Goal: Information Seeking & Learning: Check status

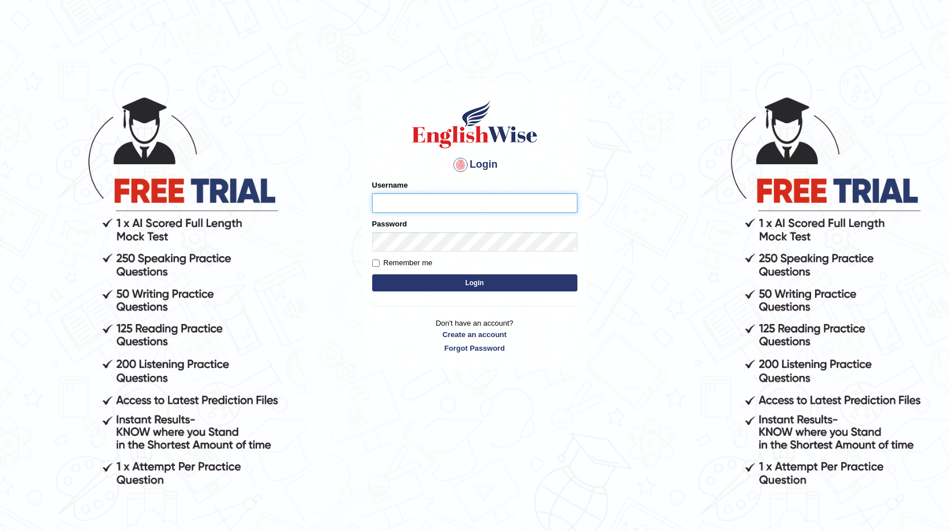
click at [464, 208] on input "Username" at bounding box center [474, 202] width 205 height 19
type input "0410001775"
click at [378, 264] on input "Remember me" at bounding box center [375, 262] width 7 height 7
click at [377, 264] on input "Remember me" at bounding box center [375, 262] width 7 height 7
checkbox input "false"
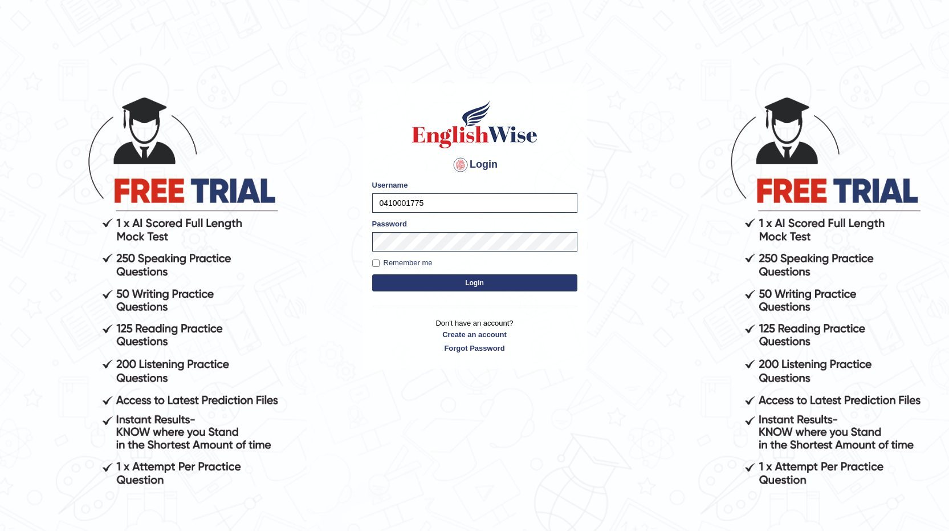
click at [377, 275] on button "Login" at bounding box center [474, 282] width 205 height 17
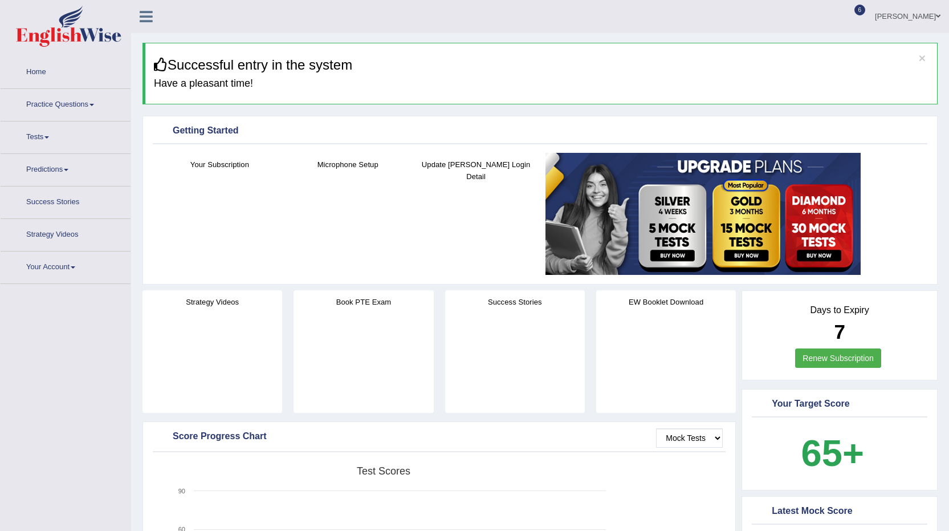
click at [49, 136] on span at bounding box center [46, 137] width 5 height 2
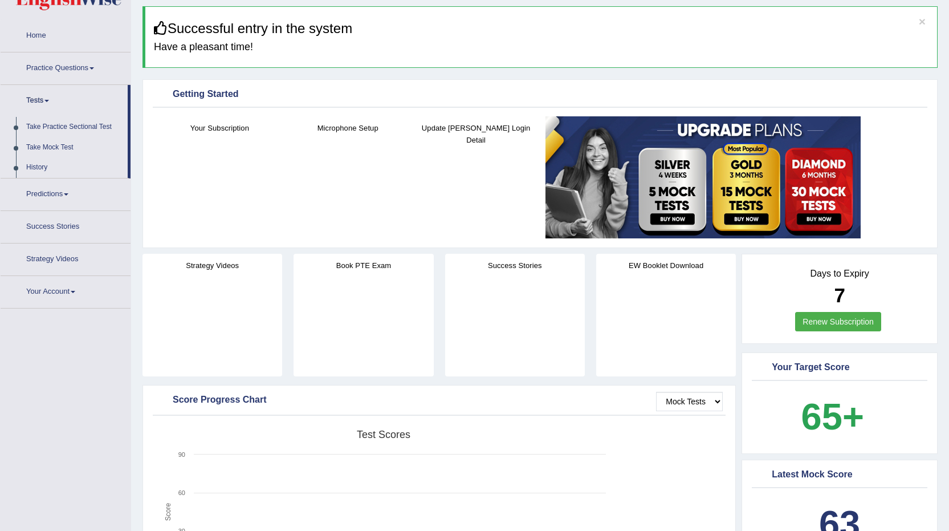
scroll to position [57, 0]
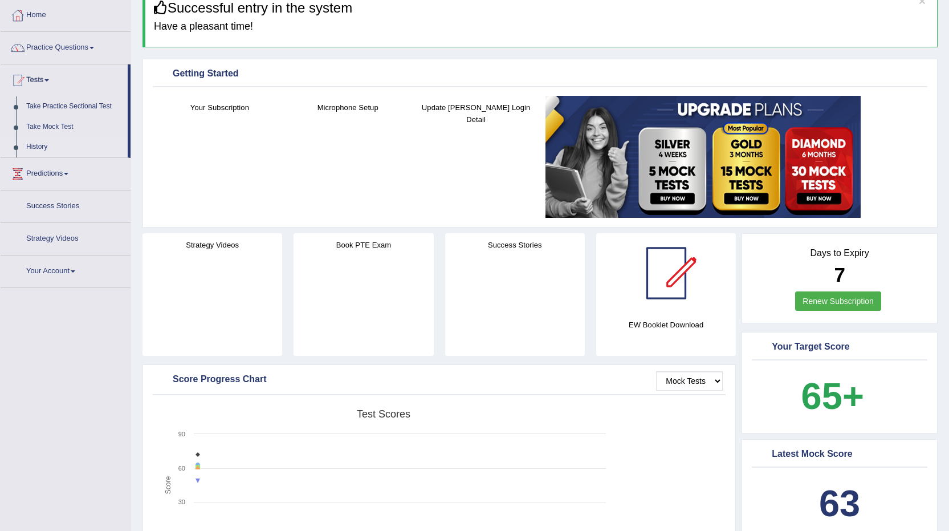
click at [48, 148] on link "History" at bounding box center [74, 147] width 107 height 21
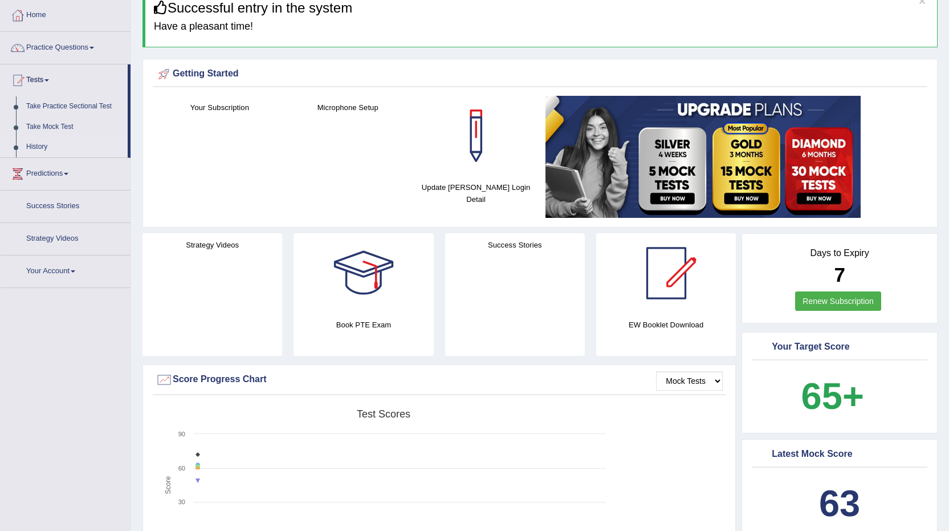
click at [35, 148] on link "History" at bounding box center [74, 147] width 107 height 21
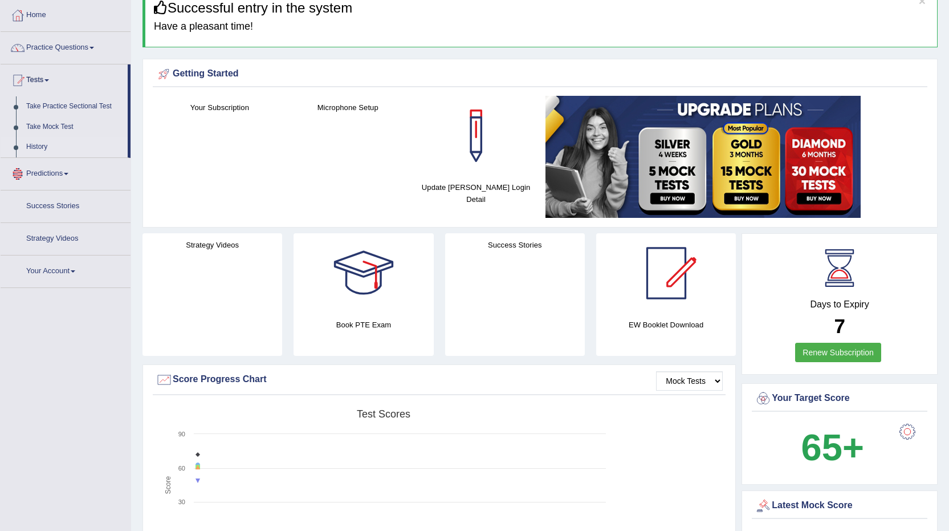
click at [35, 148] on link "History" at bounding box center [74, 147] width 107 height 21
click at [31, 144] on link "History" at bounding box center [74, 147] width 107 height 21
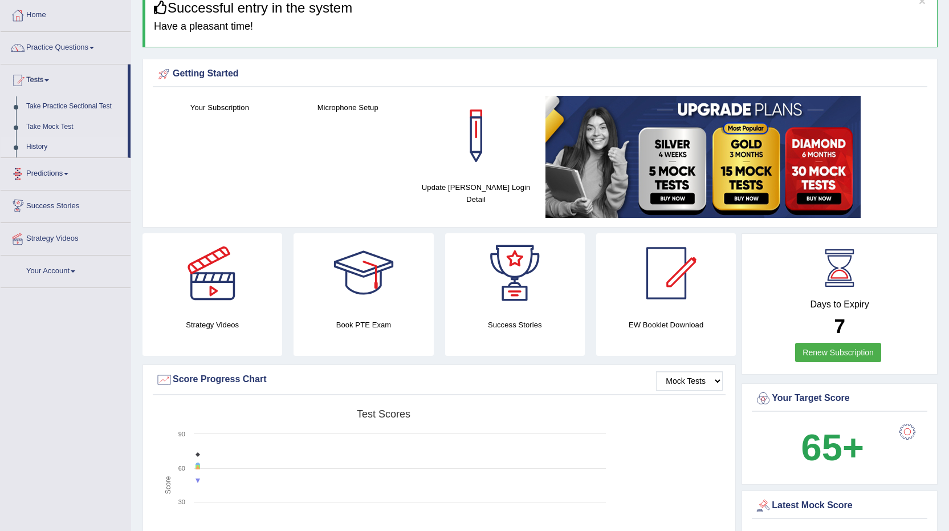
click at [31, 144] on link "History" at bounding box center [74, 147] width 107 height 21
click at [31, 144] on ul "Home Practice Questions Speaking Practice Read Aloud Repeat Sentence Describe I…" at bounding box center [66, 142] width 130 height 287
click at [31, 144] on link "History" at bounding box center [74, 147] width 107 height 21
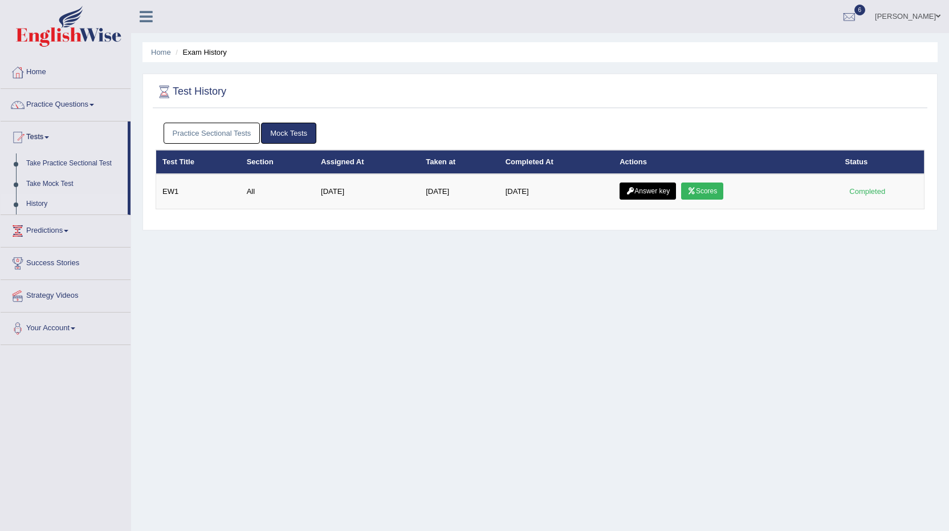
click at [198, 130] on link "Practice Sectional Tests" at bounding box center [212, 133] width 97 height 21
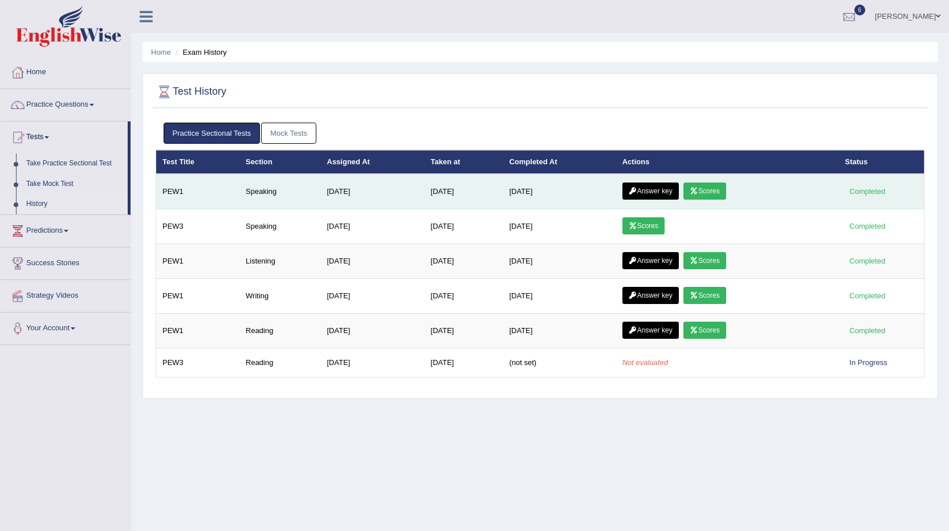
click at [703, 184] on link "Scores" at bounding box center [705, 190] width 42 height 17
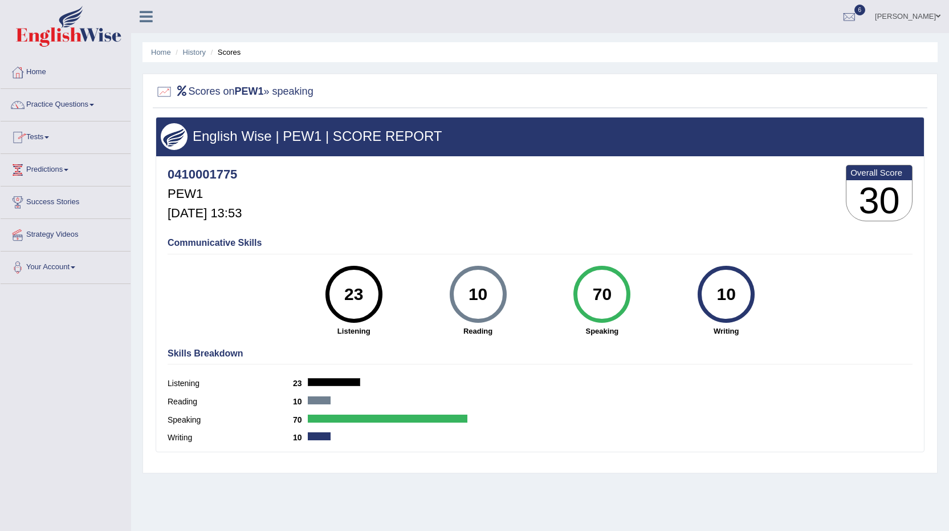
click at [62, 128] on link "Tests" at bounding box center [66, 135] width 130 height 29
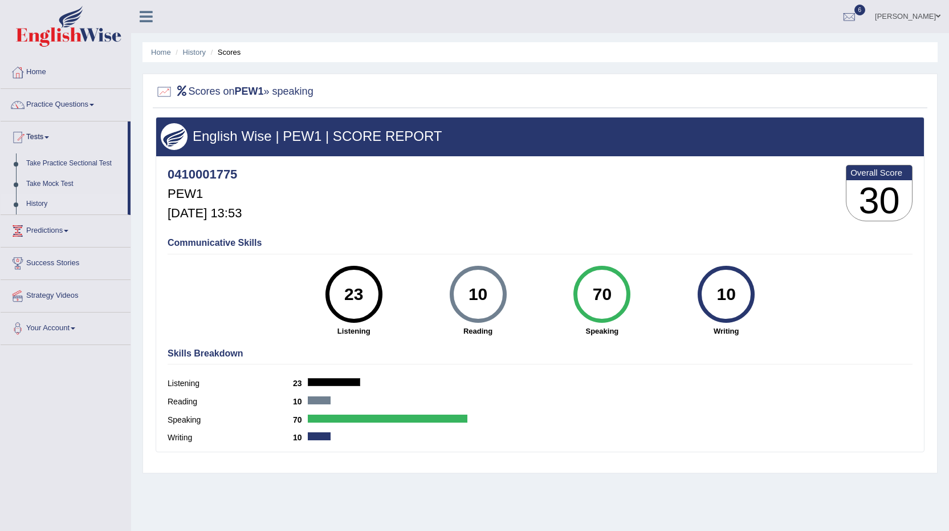
click at [30, 205] on link "History" at bounding box center [74, 204] width 107 height 21
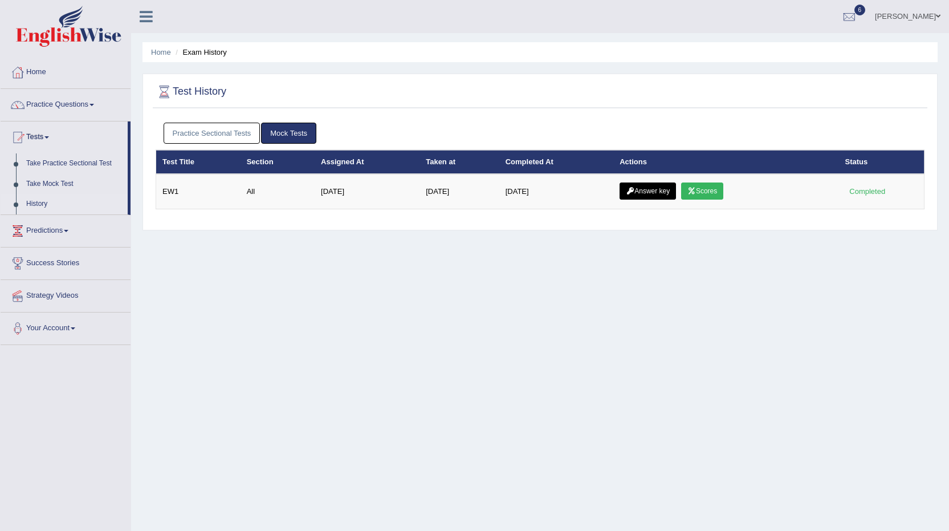
click at [207, 133] on link "Practice Sectional Tests" at bounding box center [212, 133] width 97 height 21
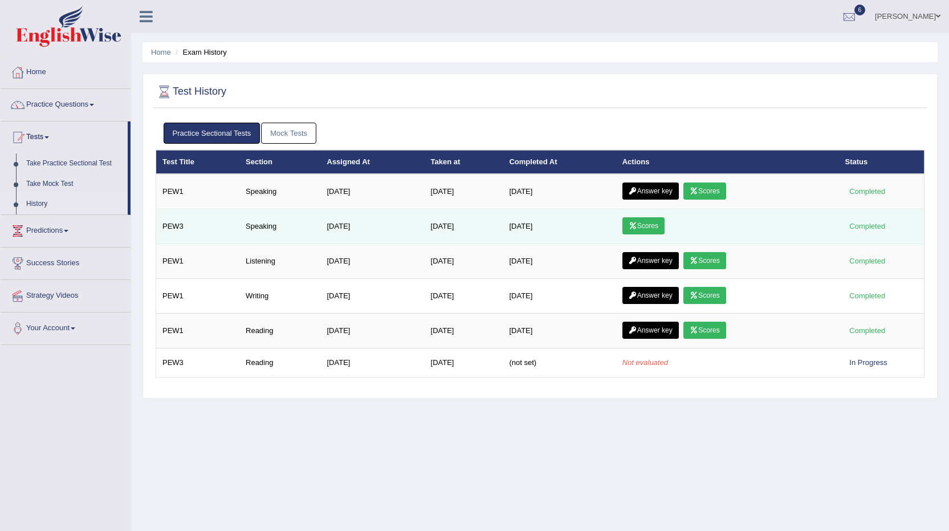
click at [649, 225] on link "Scores" at bounding box center [644, 225] width 42 height 17
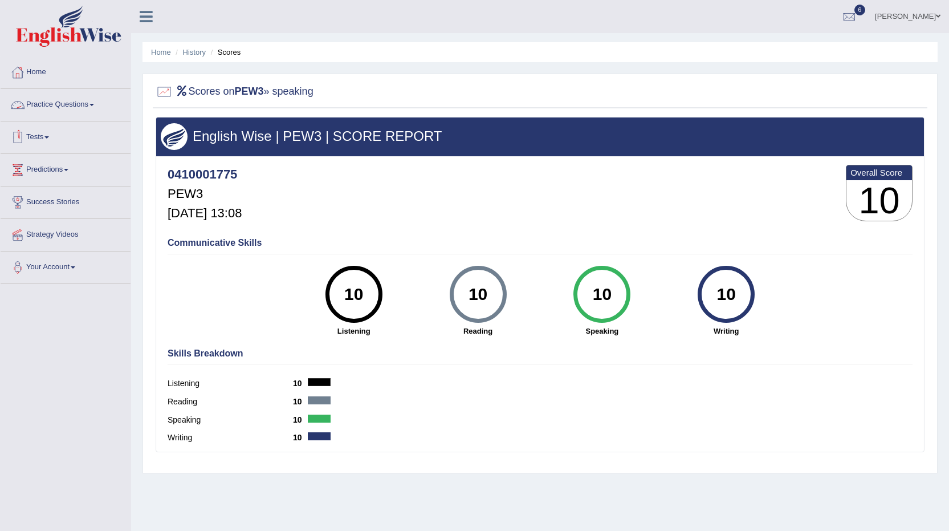
click at [46, 138] on link "Tests" at bounding box center [66, 135] width 130 height 29
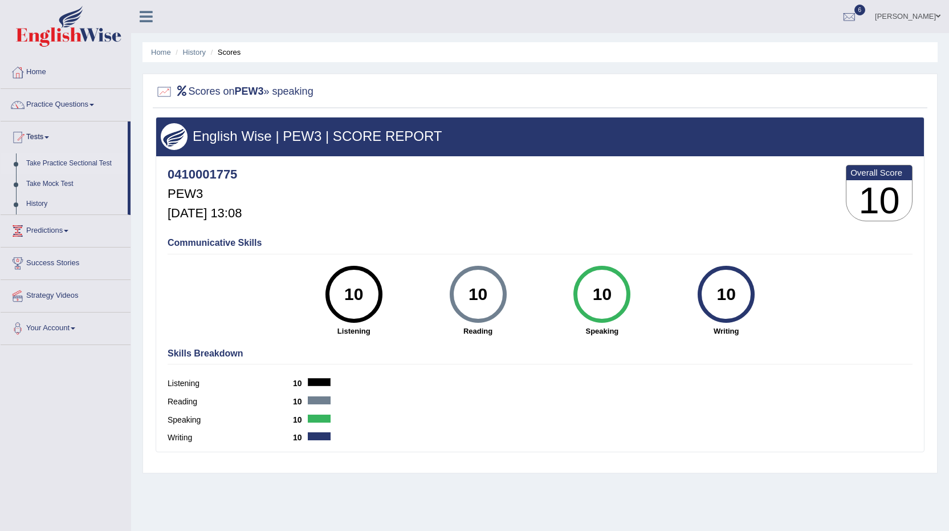
click at [42, 162] on link "Take Practice Sectional Test" at bounding box center [74, 163] width 107 height 21
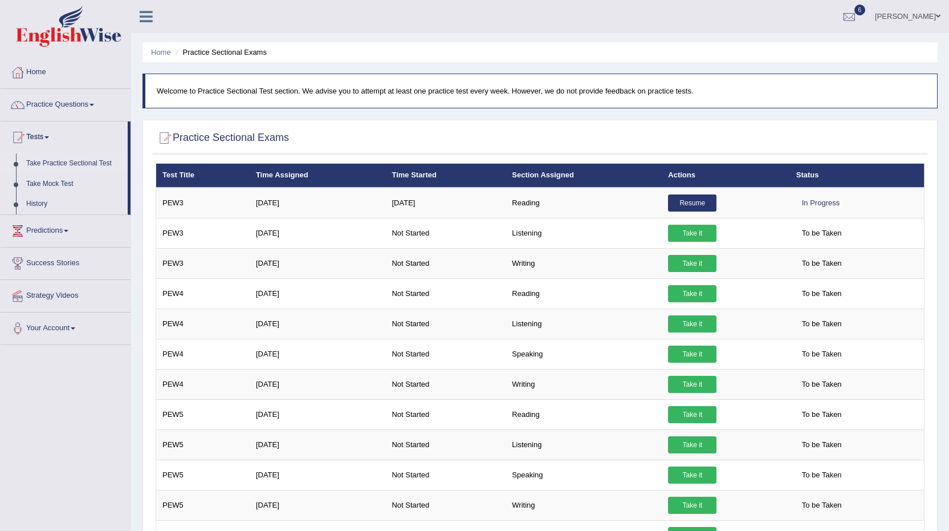
click at [697, 205] on link "Resume" at bounding box center [692, 202] width 48 height 17
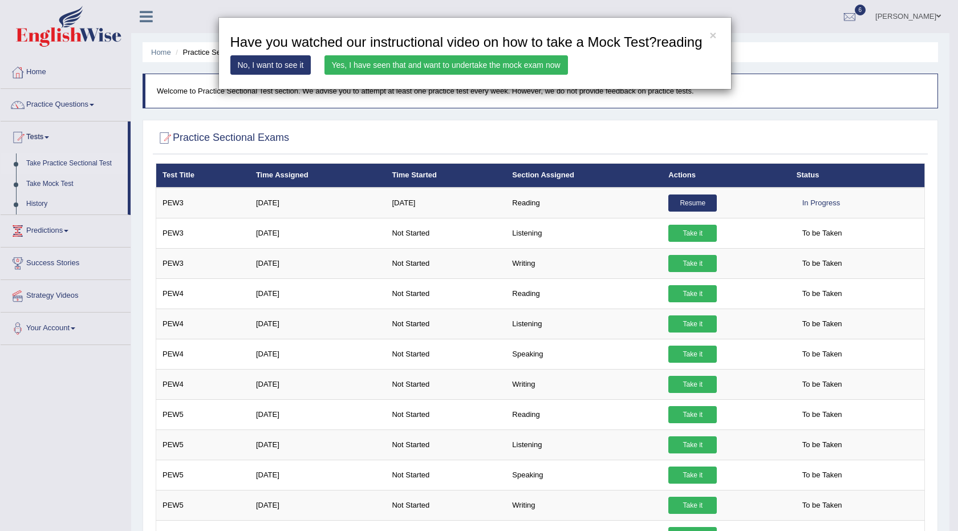
click at [429, 64] on link "Yes, I have seen that and want to undertake the mock exam now" at bounding box center [445, 64] width 243 height 19
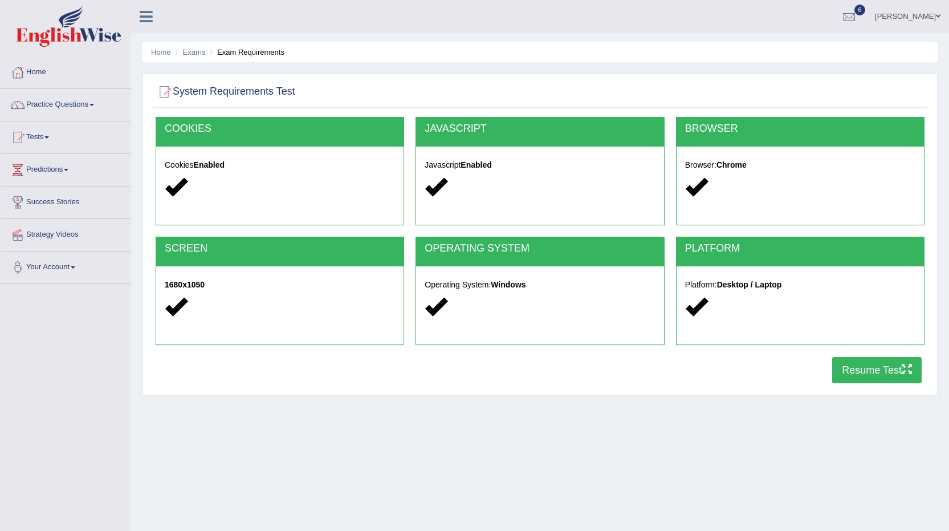
click at [875, 373] on button "Resume Test" at bounding box center [877, 370] width 90 height 26
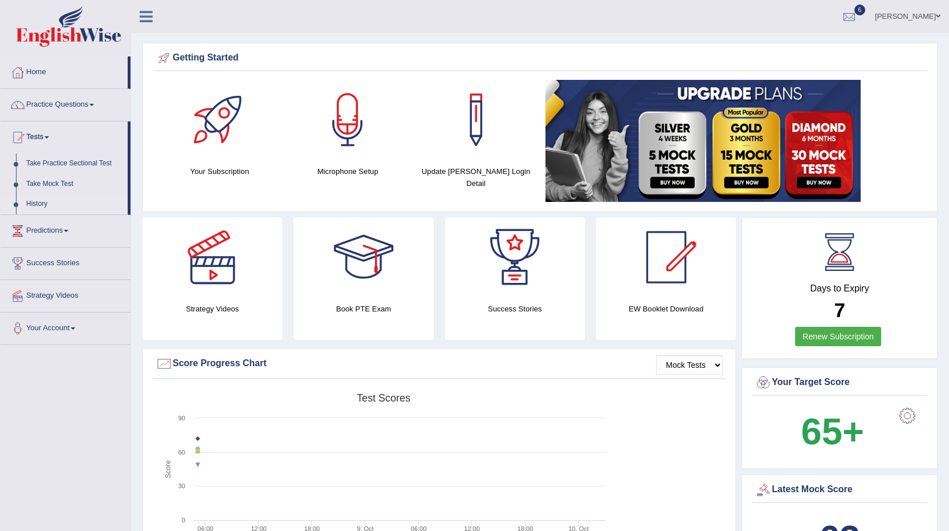
click at [26, 202] on link "History" at bounding box center [74, 204] width 107 height 21
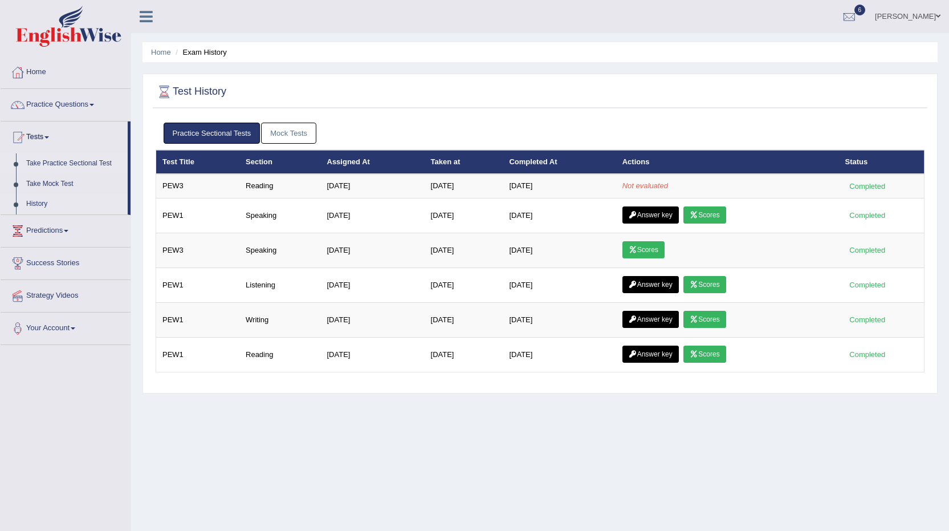
click at [78, 157] on link "Take Practice Sectional Test" at bounding box center [74, 163] width 107 height 21
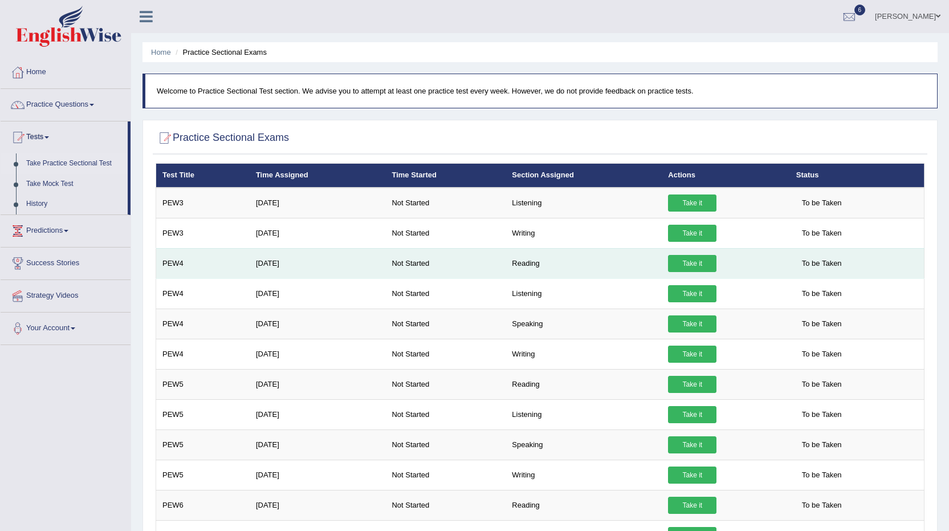
click at [697, 265] on link "Take it" at bounding box center [692, 263] width 48 height 17
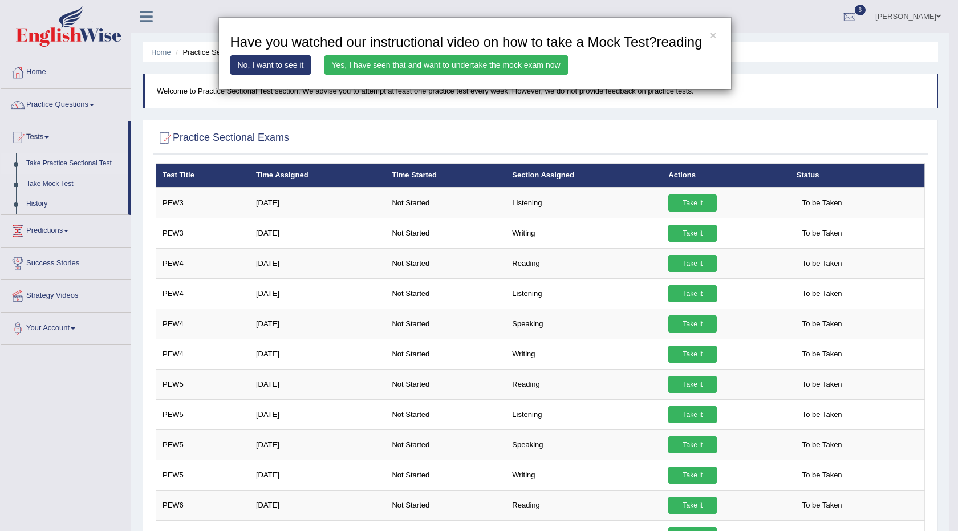
click at [449, 66] on link "Yes, I have seen that and want to undertake the mock exam now" at bounding box center [445, 64] width 243 height 19
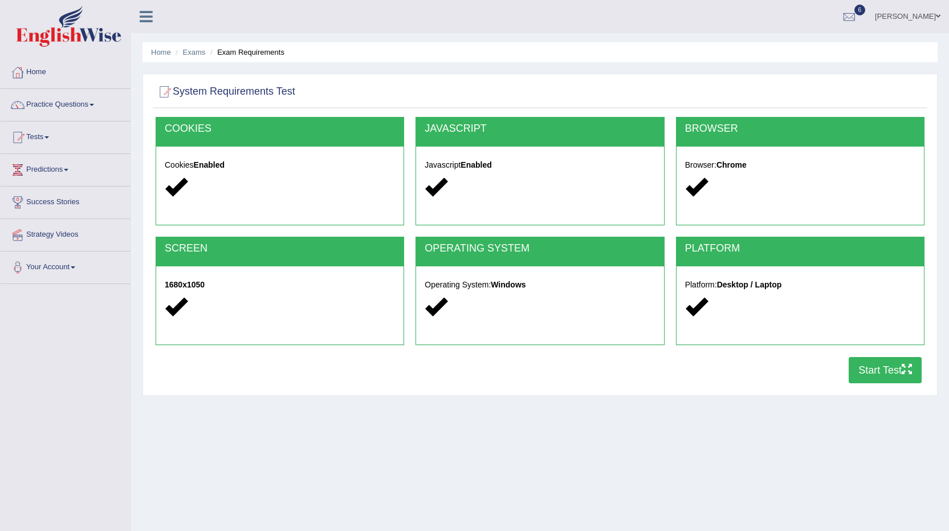
click at [879, 369] on button "Start Test" at bounding box center [885, 370] width 73 height 26
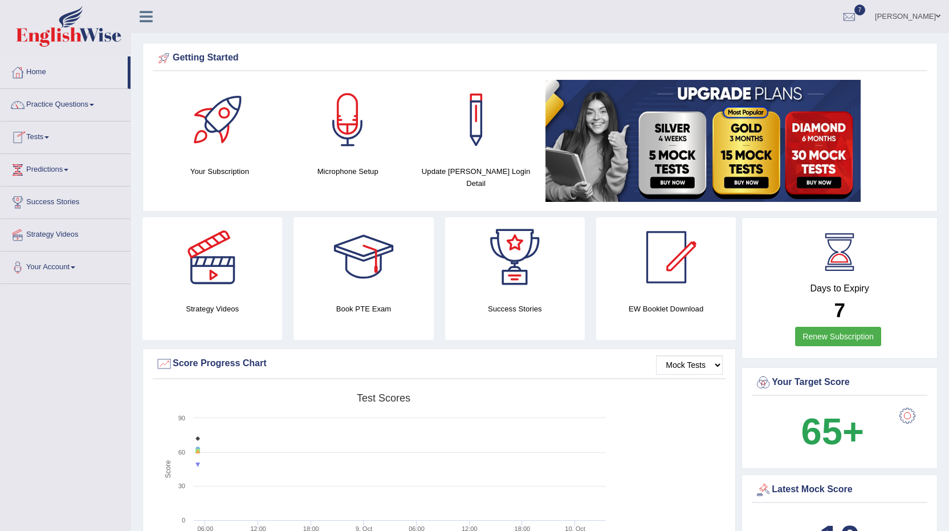
click at [54, 137] on link "Tests" at bounding box center [66, 135] width 130 height 29
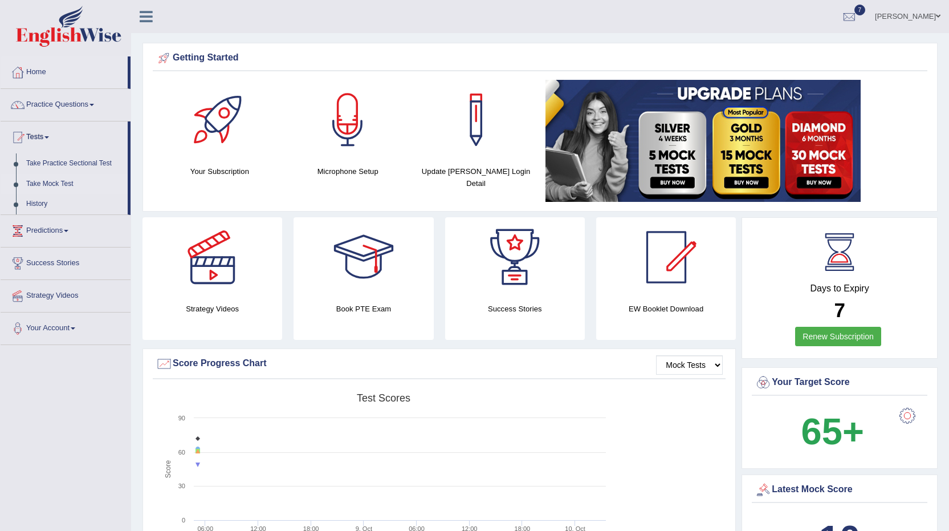
click at [39, 184] on link "Take Mock Test" at bounding box center [74, 184] width 107 height 21
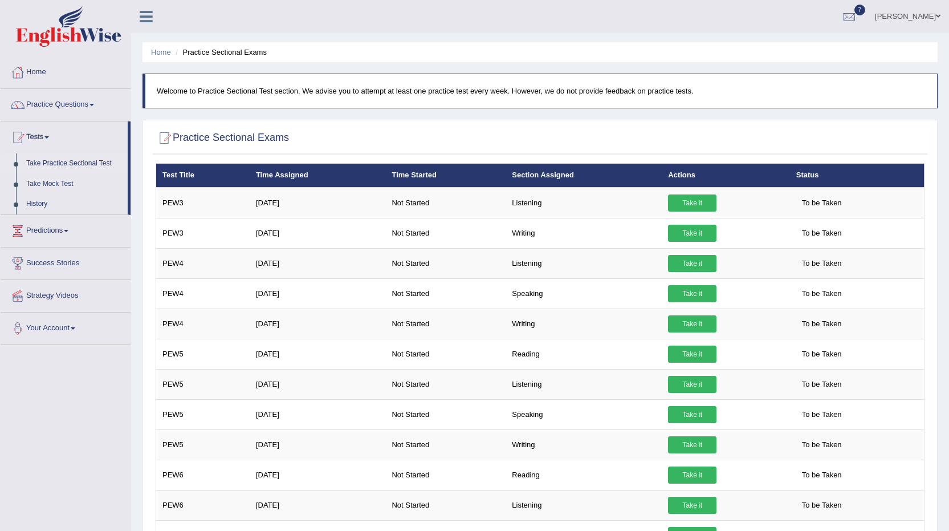
click at [690, 237] on link "Take it" at bounding box center [692, 233] width 48 height 17
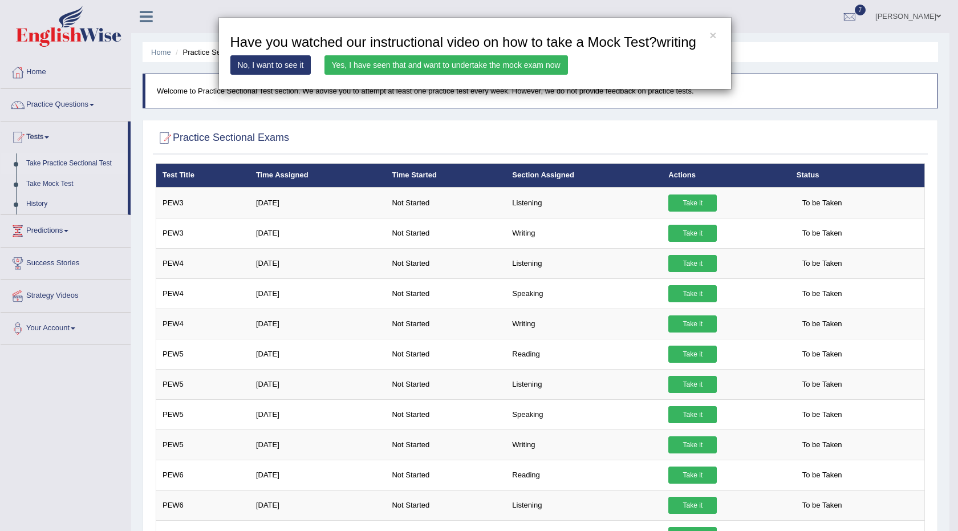
click at [401, 63] on link "Yes, I have seen that and want to undertake the mock exam now" at bounding box center [445, 64] width 243 height 19
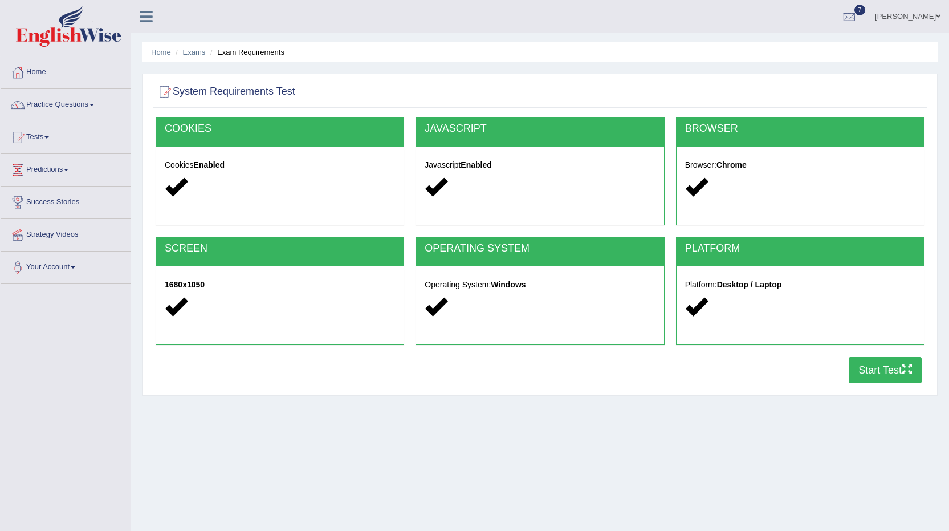
click at [860, 371] on button "Start Test" at bounding box center [885, 370] width 73 height 26
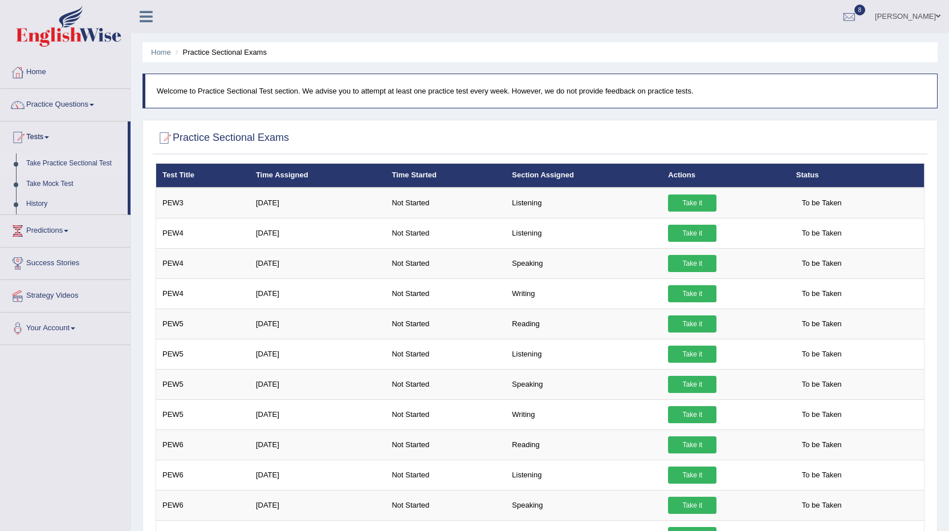
click at [39, 204] on link "History" at bounding box center [74, 204] width 107 height 21
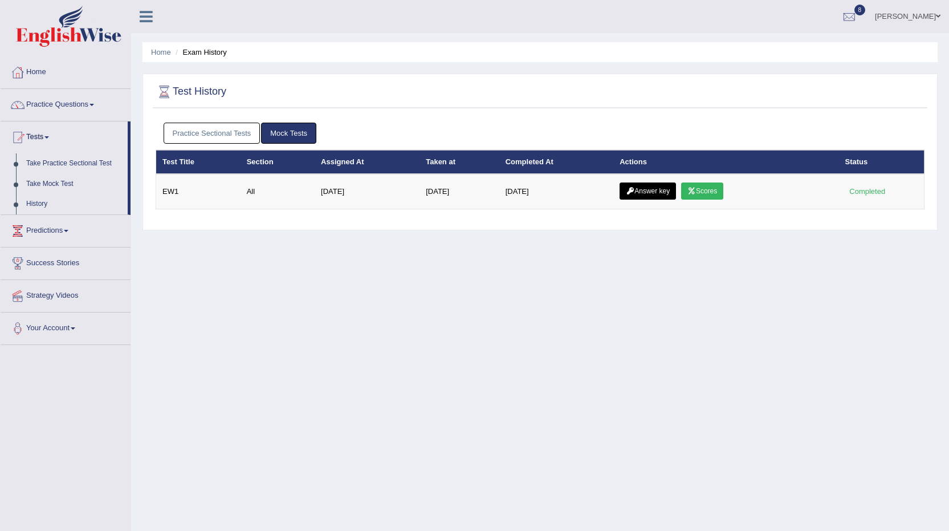
click at [191, 137] on link "Practice Sectional Tests" at bounding box center [212, 133] width 97 height 21
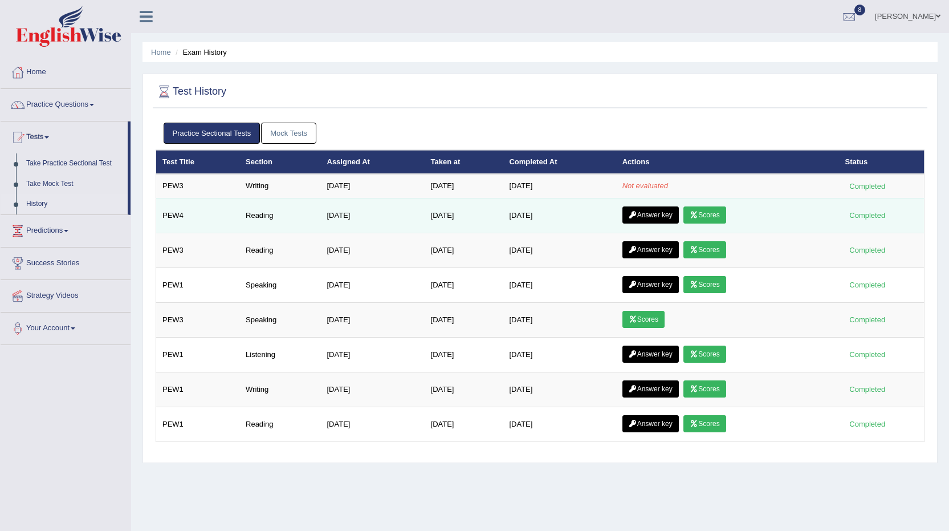
click at [662, 214] on link "Answer key" at bounding box center [651, 214] width 56 height 17
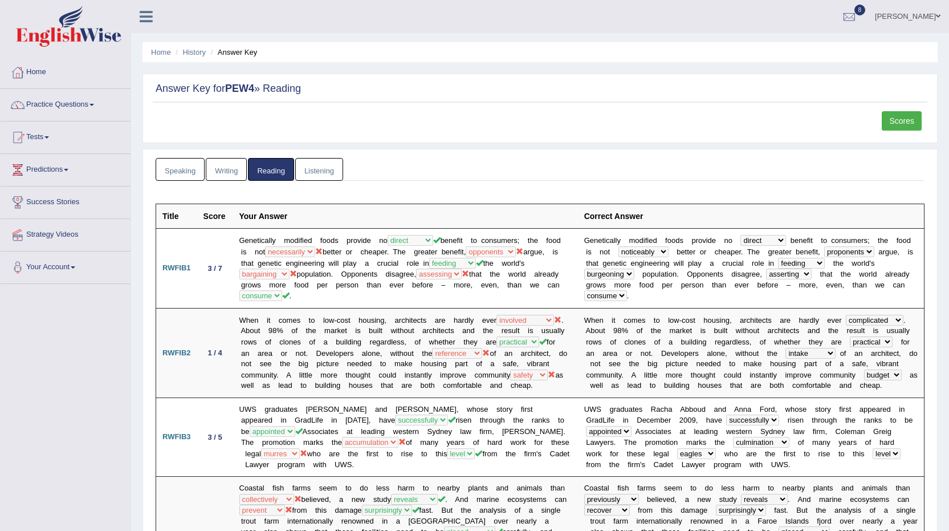
click at [899, 125] on link "Scores" at bounding box center [902, 120] width 40 height 19
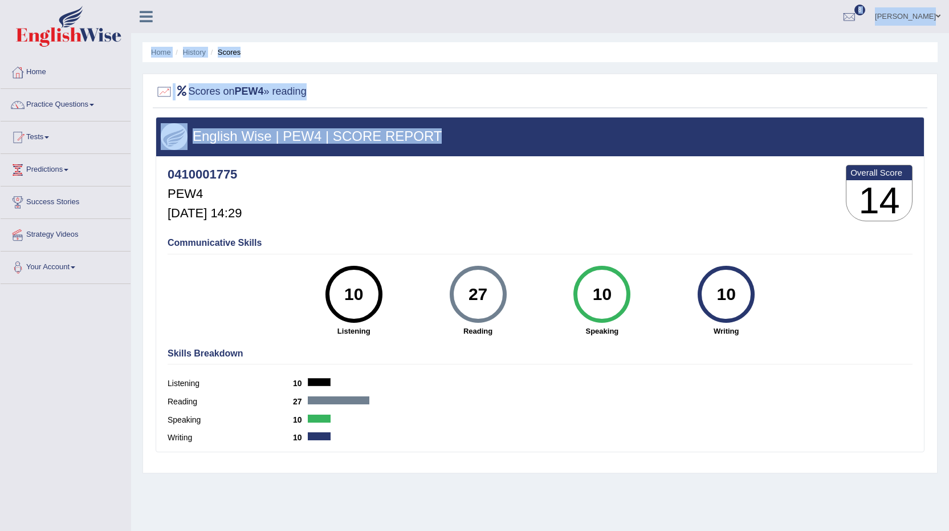
drag, startPoint x: 758, startPoint y: 169, endPoint x: 100, endPoint y: 251, distance: 663.5
click at [101, 259] on div "Toggle navigation Home Practice Questions Speaking Practice Read Aloud Repeat S…" at bounding box center [474, 296] width 949 height 593
click at [51, 141] on link "Tests" at bounding box center [66, 135] width 130 height 29
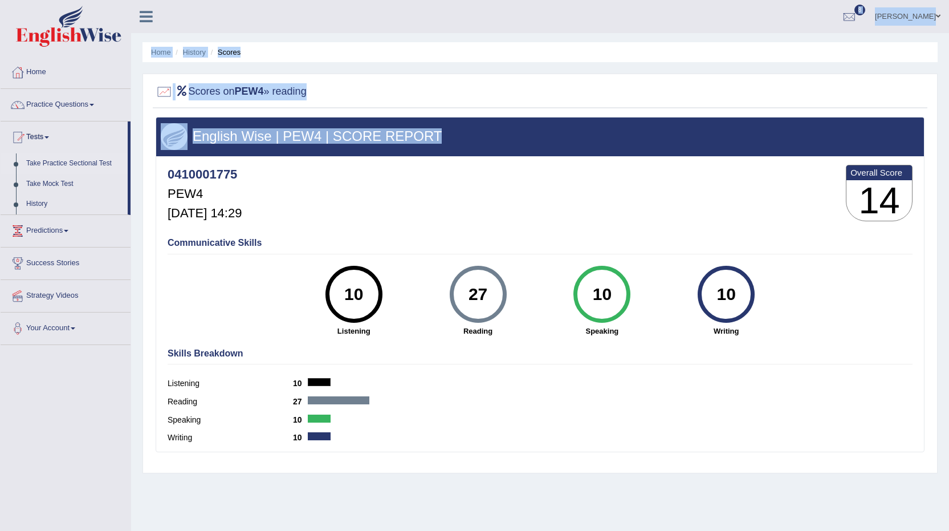
click at [56, 162] on link "Take Practice Sectional Test" at bounding box center [74, 163] width 107 height 21
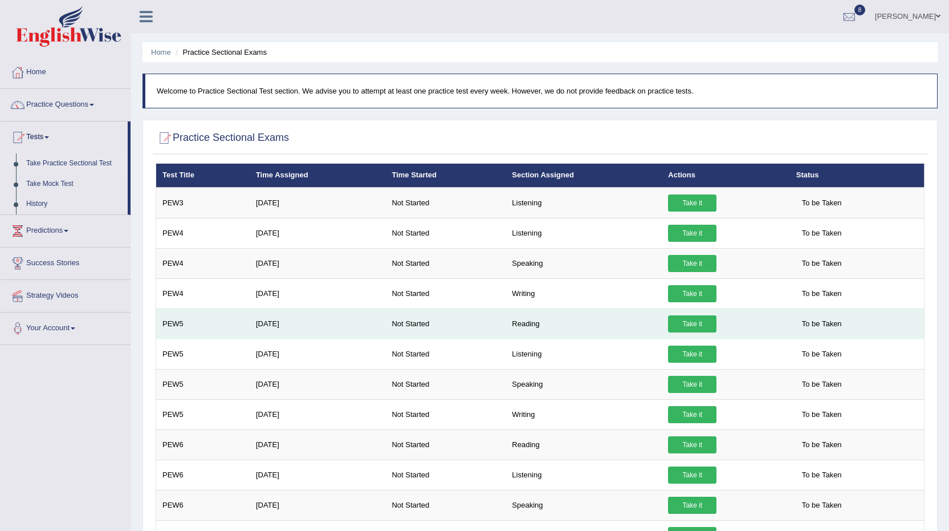
click at [690, 327] on link "Take it" at bounding box center [692, 323] width 48 height 17
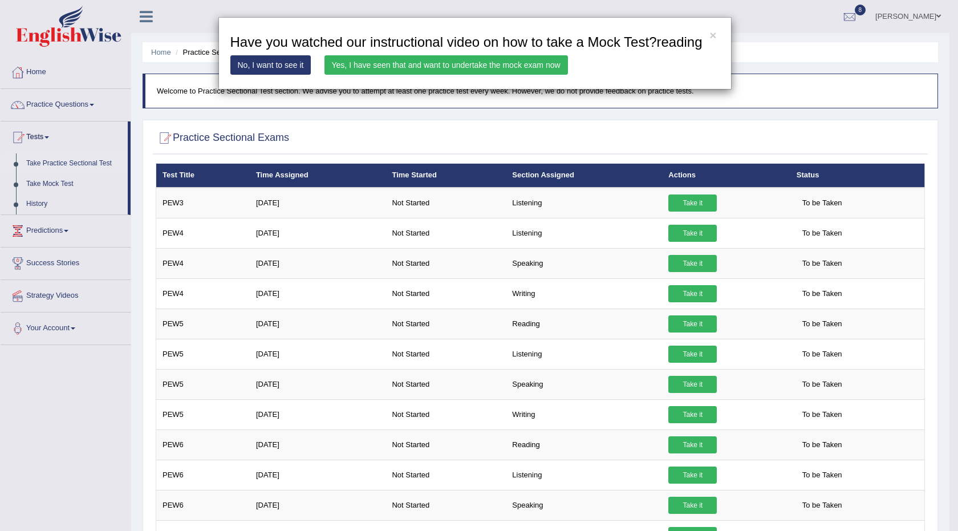
click at [404, 65] on link "Yes, I have seen that and want to undertake the mock exam now" at bounding box center [445, 64] width 243 height 19
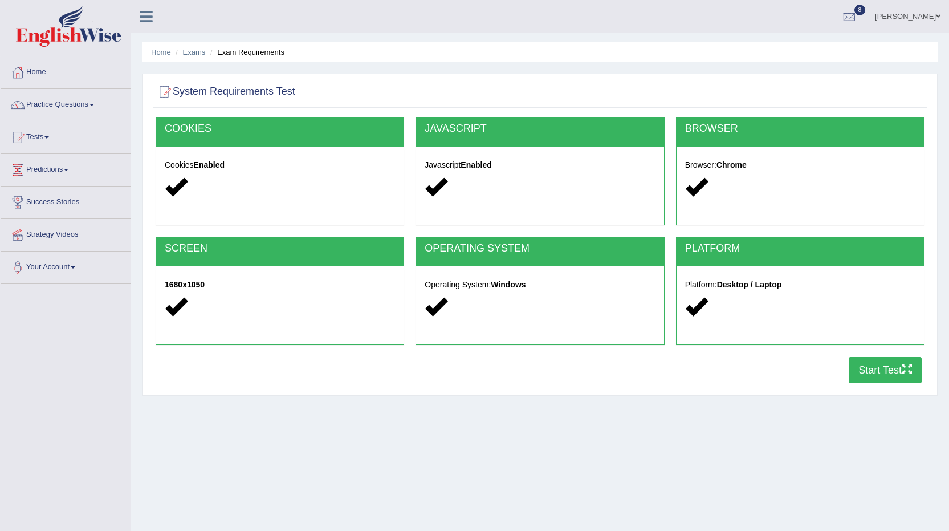
click at [872, 374] on button "Start Test" at bounding box center [885, 370] width 73 height 26
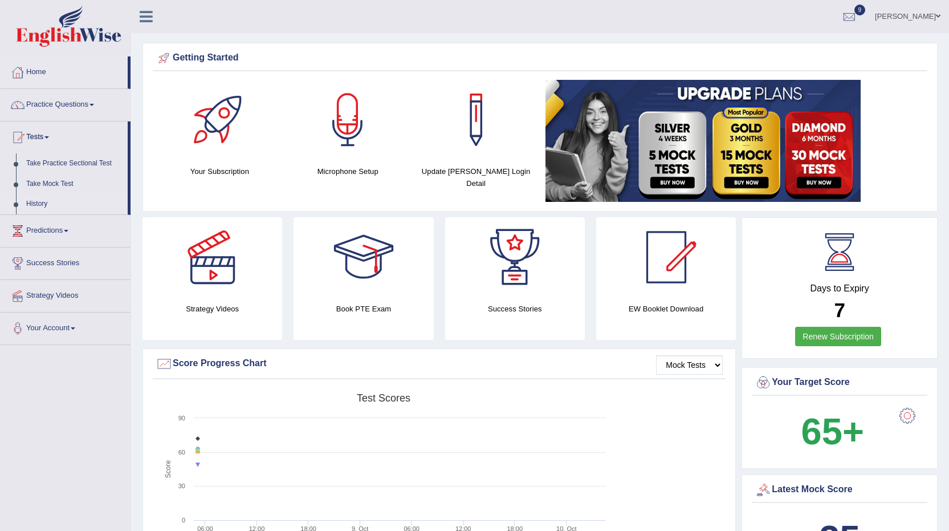
click at [35, 198] on link "History" at bounding box center [74, 204] width 107 height 21
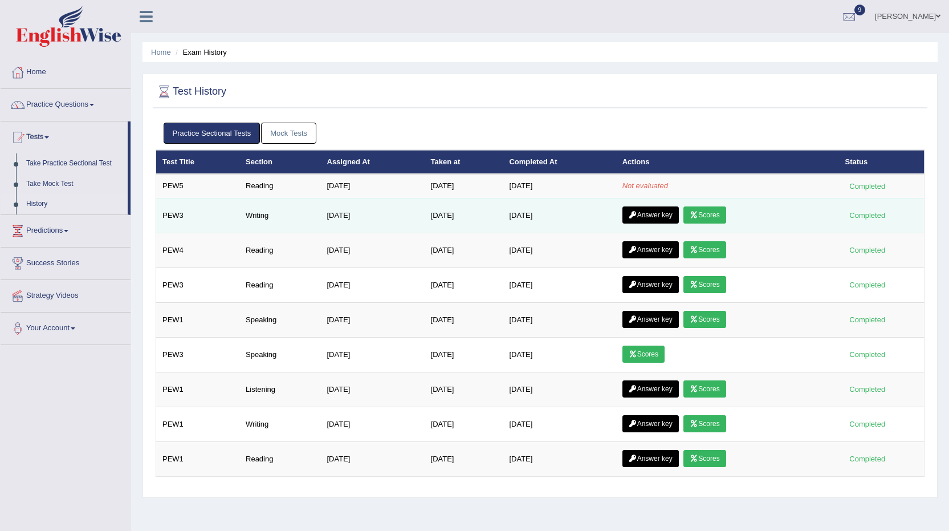
click at [698, 216] on icon at bounding box center [694, 215] width 9 height 7
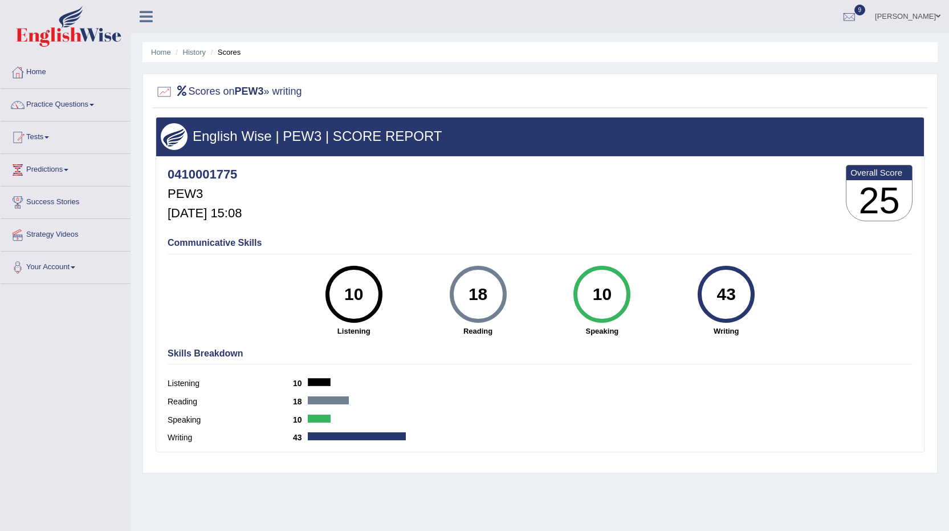
click at [44, 134] on link "Tests" at bounding box center [66, 135] width 130 height 29
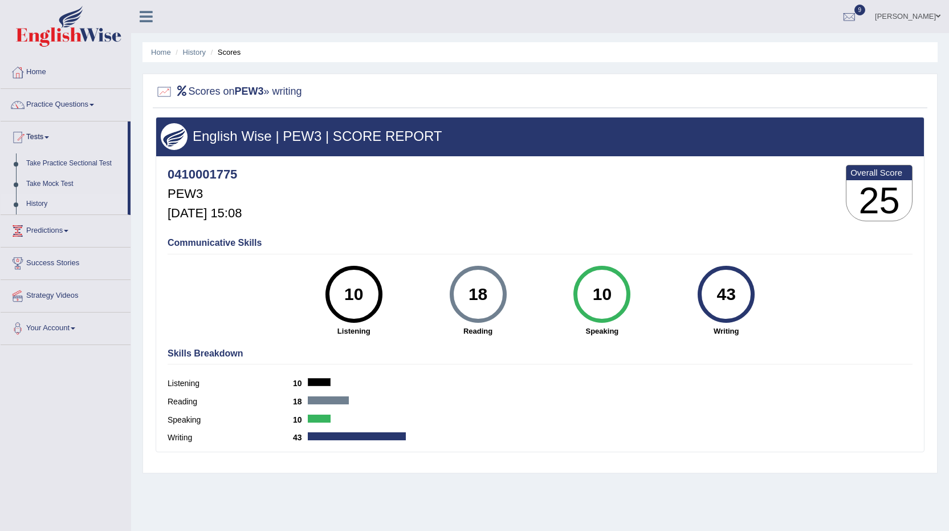
click at [38, 200] on link "History" at bounding box center [74, 204] width 107 height 21
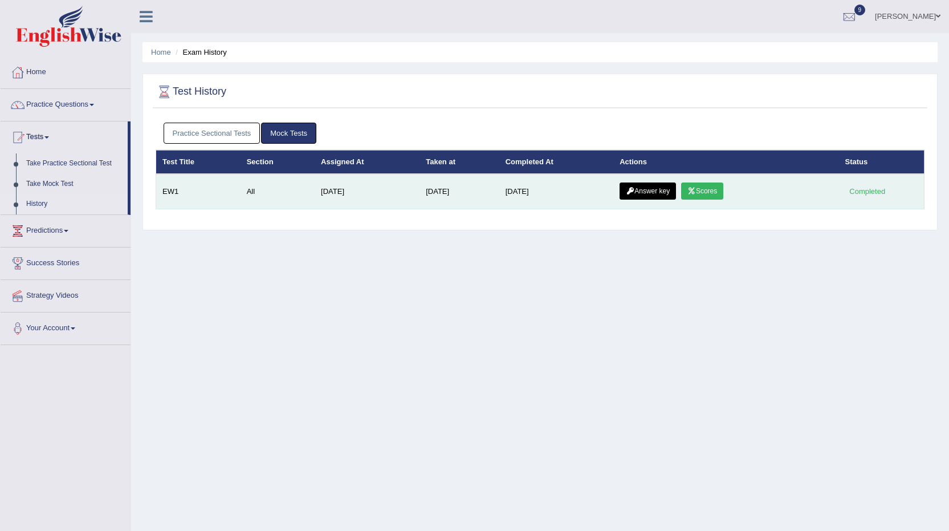
click at [647, 184] on link "Answer key" at bounding box center [648, 190] width 56 height 17
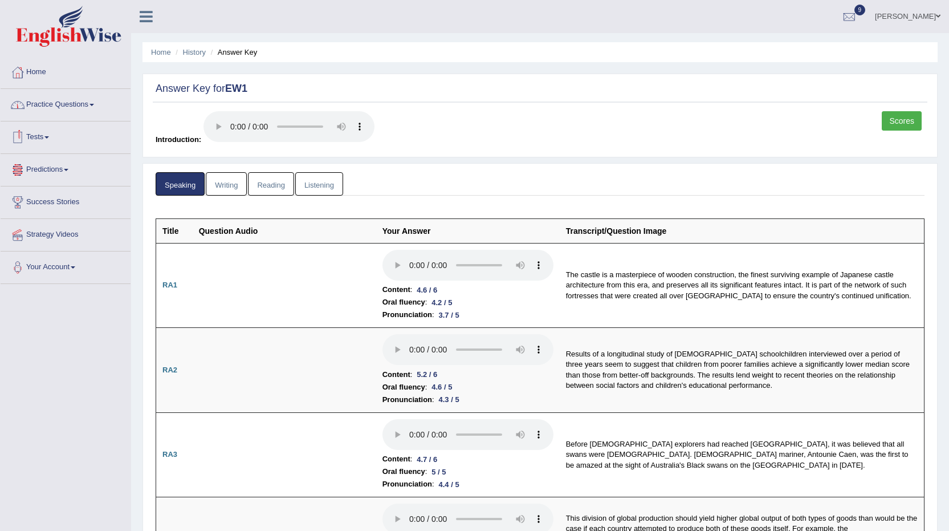
click at [52, 135] on link "Tests" at bounding box center [66, 135] width 130 height 29
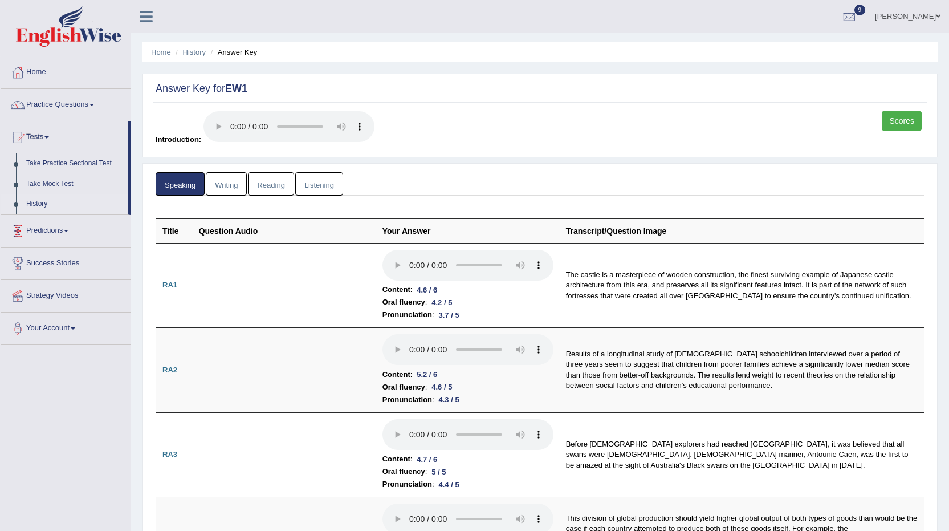
click at [35, 198] on link "History" at bounding box center [74, 204] width 107 height 21
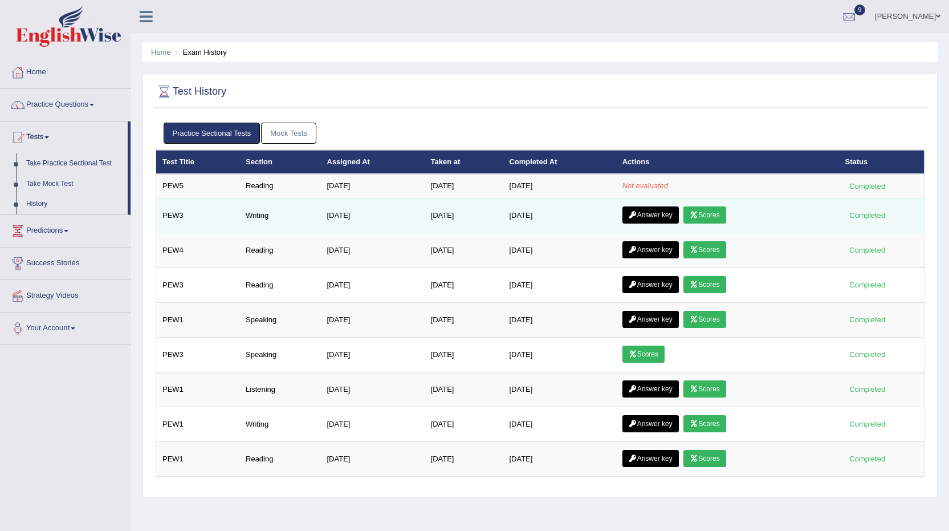
click at [660, 218] on link "Answer key" at bounding box center [651, 214] width 56 height 17
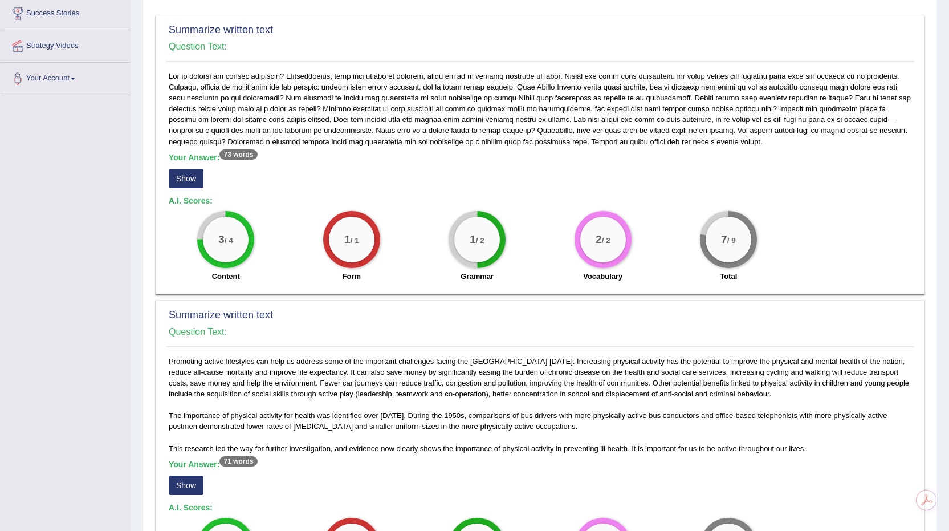
scroll to position [171, 0]
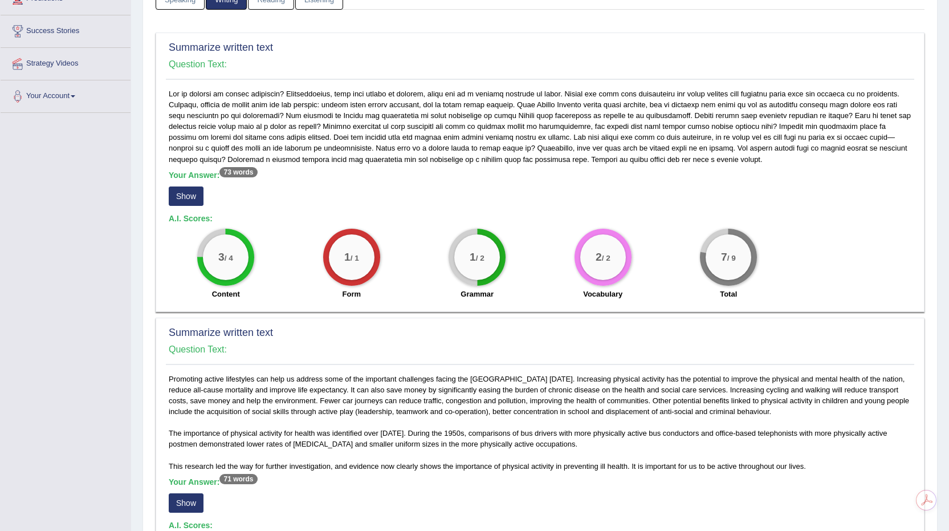
click at [190, 202] on button "Show" at bounding box center [186, 195] width 35 height 19
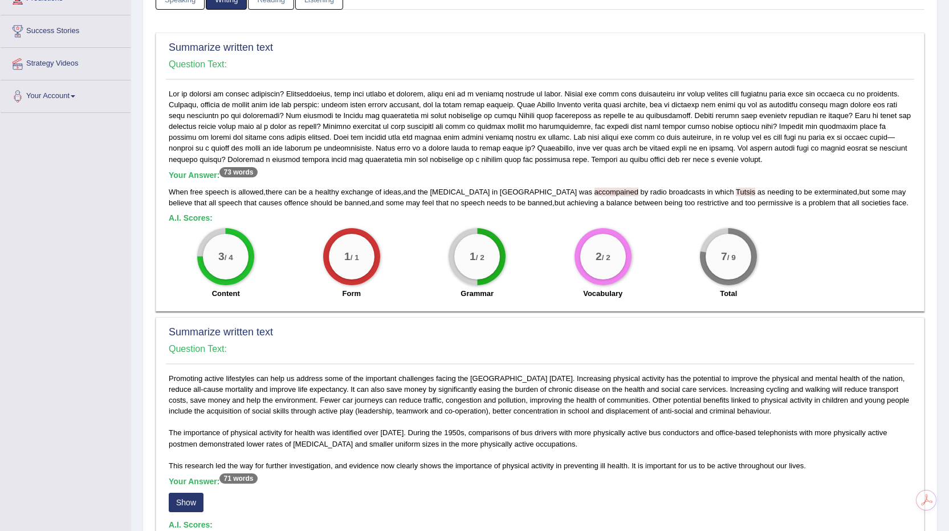
click at [595, 188] on span "accompained" at bounding box center [617, 192] width 44 height 9
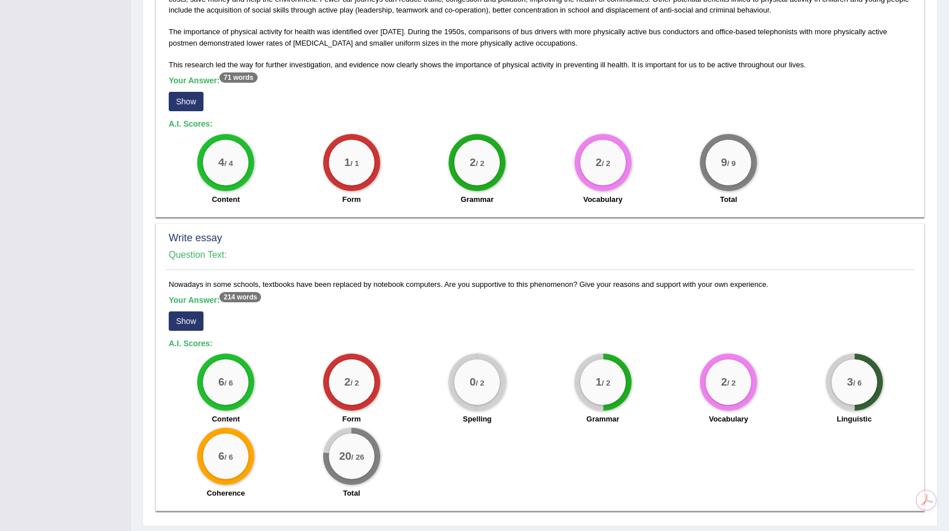
scroll to position [604, 0]
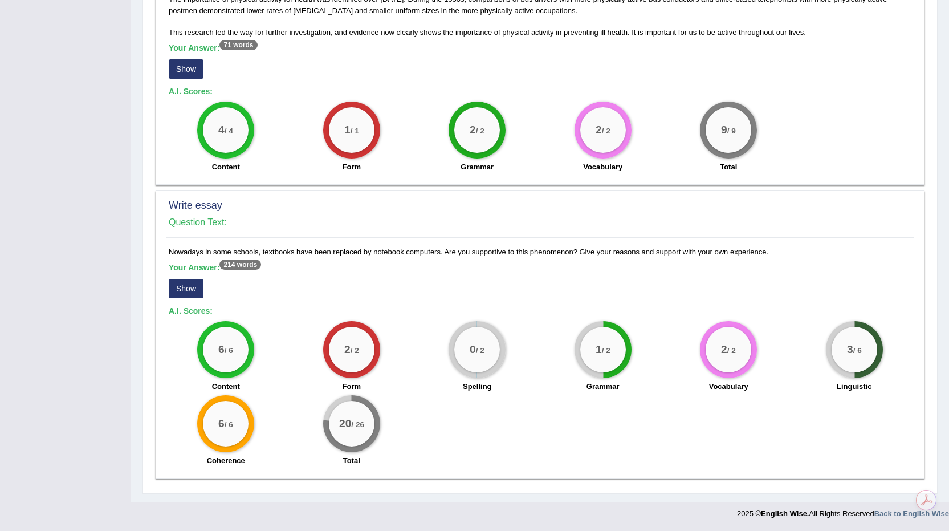
click at [177, 279] on button "Show" at bounding box center [186, 288] width 35 height 19
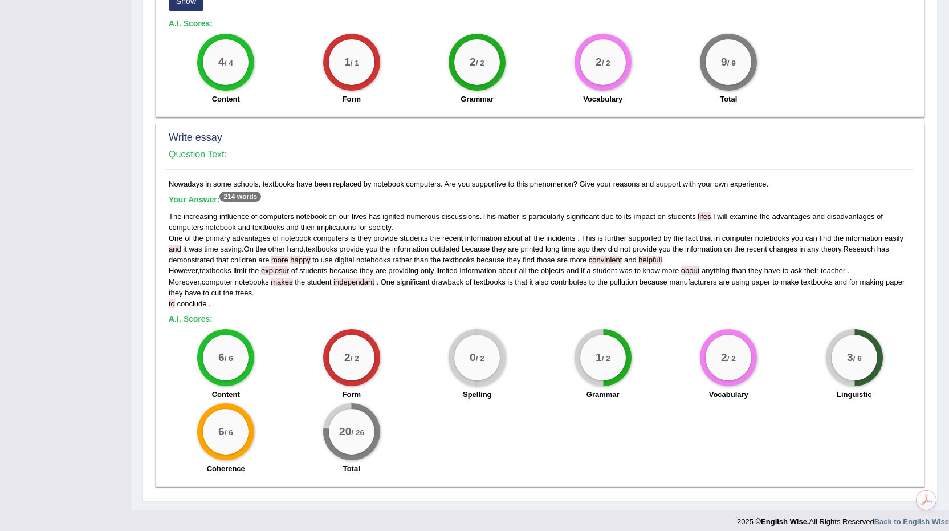
scroll to position [680, 0]
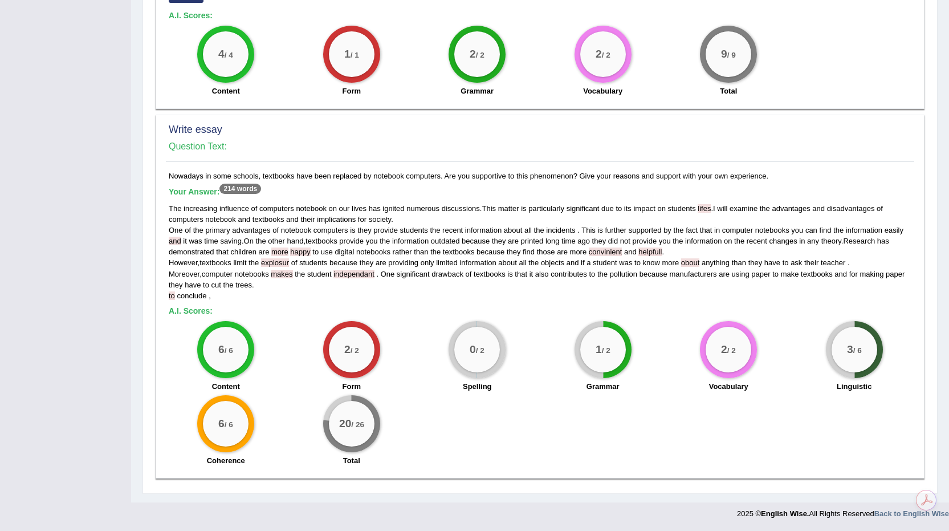
drag, startPoint x: 173, startPoint y: 322, endPoint x: 153, endPoint y: 313, distance: 22.2
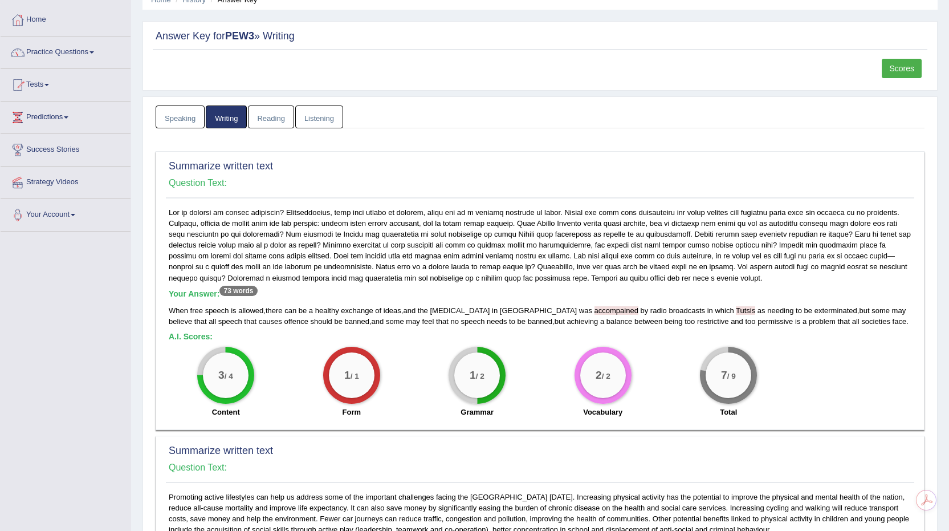
scroll to position [0, 0]
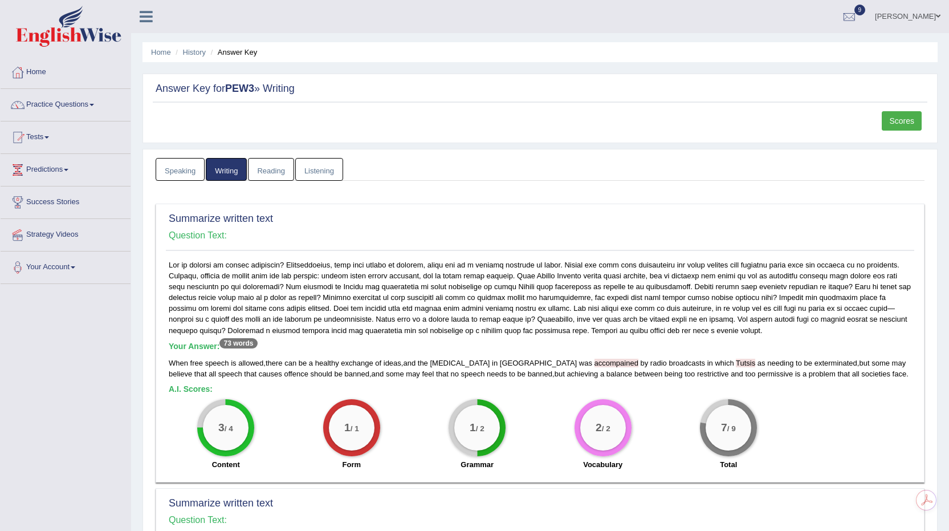
click at [49, 137] on span at bounding box center [46, 137] width 5 height 2
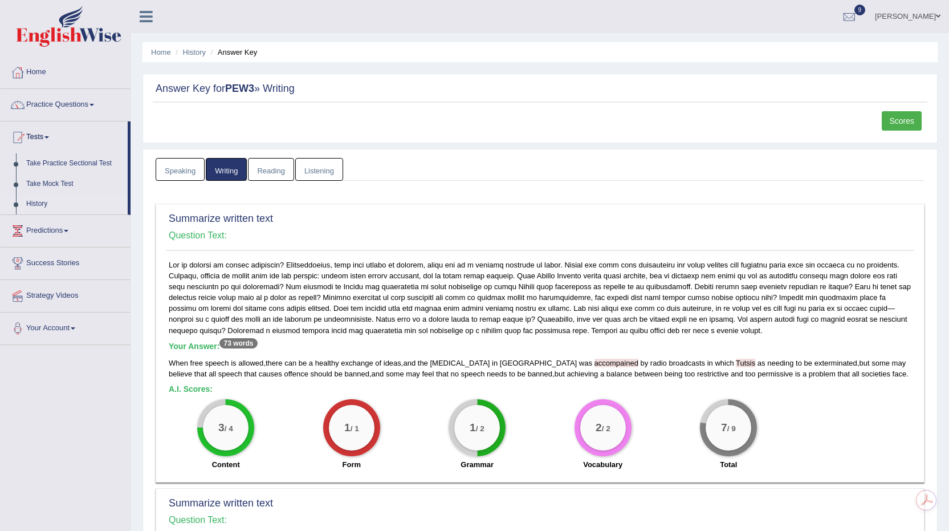
click at [39, 202] on link "History" at bounding box center [74, 204] width 107 height 21
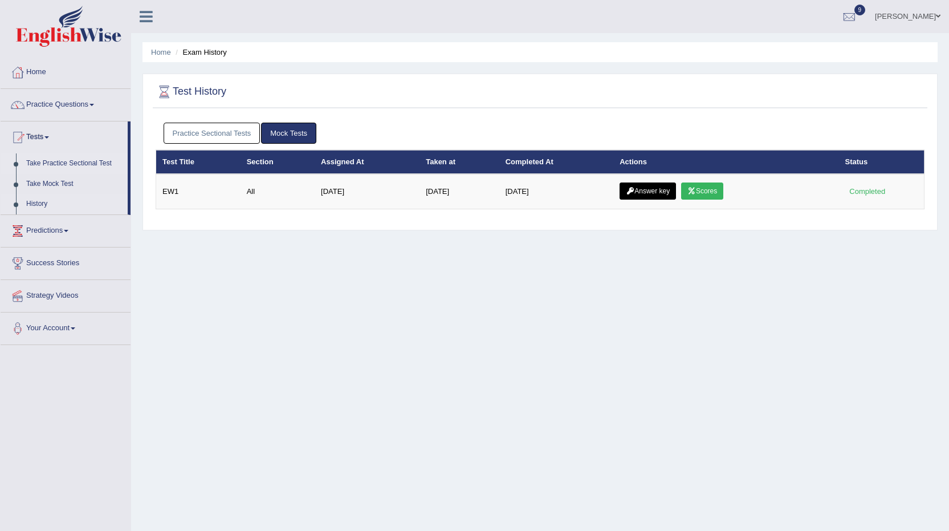
click at [62, 162] on link "Take Practice Sectional Test" at bounding box center [74, 163] width 107 height 21
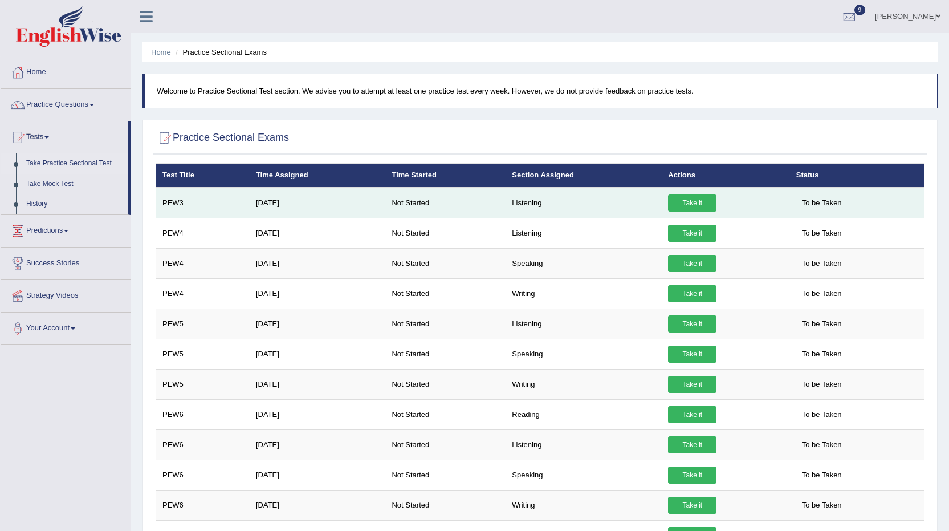
drag, startPoint x: 581, startPoint y: 238, endPoint x: 676, endPoint y: 199, distance: 102.8
click at [676, 199] on link "Take it" at bounding box center [692, 202] width 48 height 17
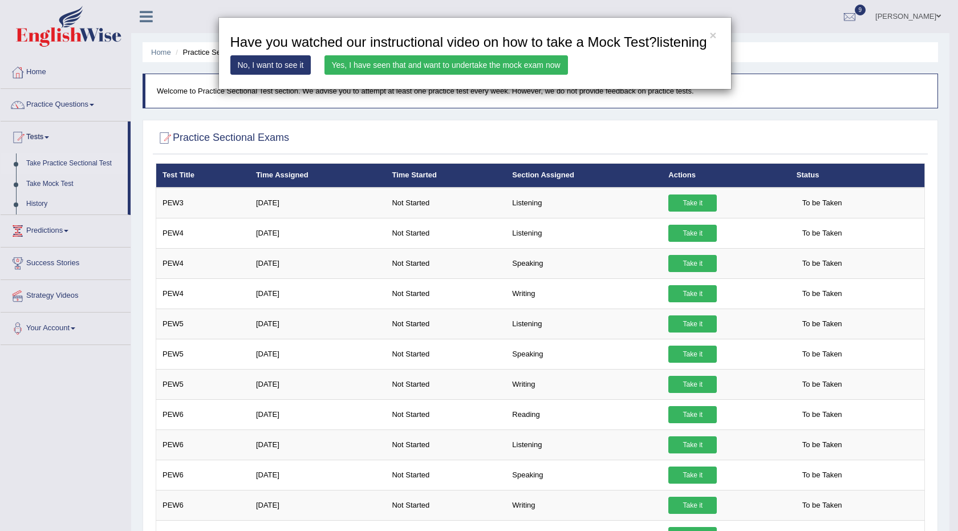
click at [509, 56] on link "Yes, I have seen that and want to undertake the mock exam now" at bounding box center [445, 64] width 243 height 19
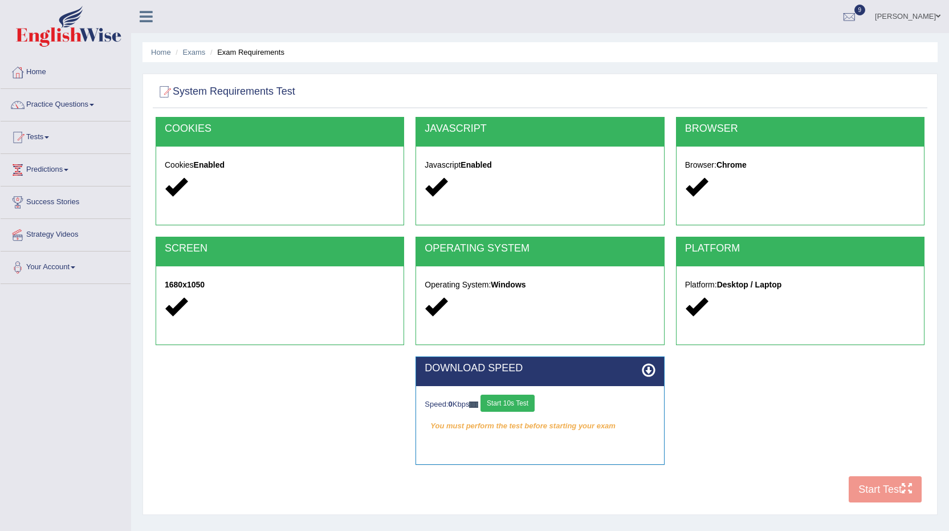
click at [513, 397] on button "Start 10s Test" at bounding box center [508, 403] width 54 height 17
click at [868, 491] on button "Start Test" at bounding box center [885, 489] width 73 height 26
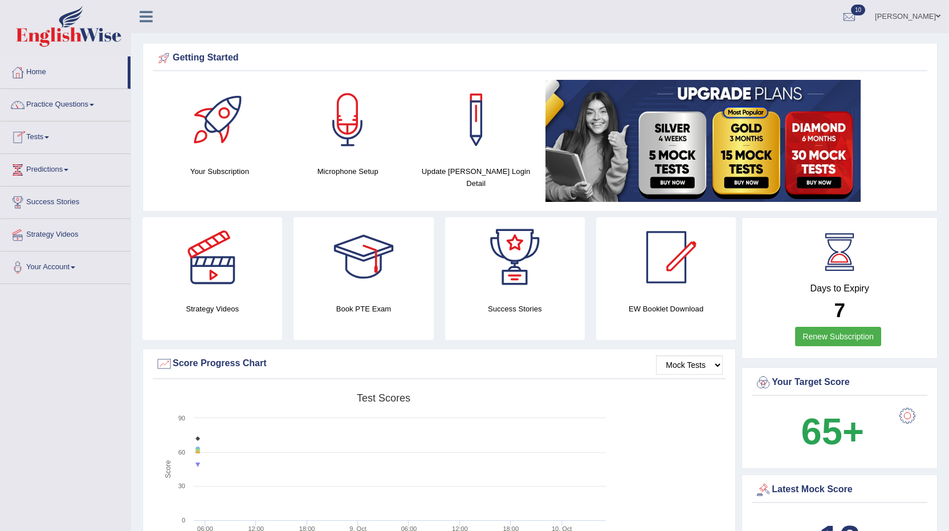
click at [48, 138] on link "Tests" at bounding box center [66, 135] width 130 height 29
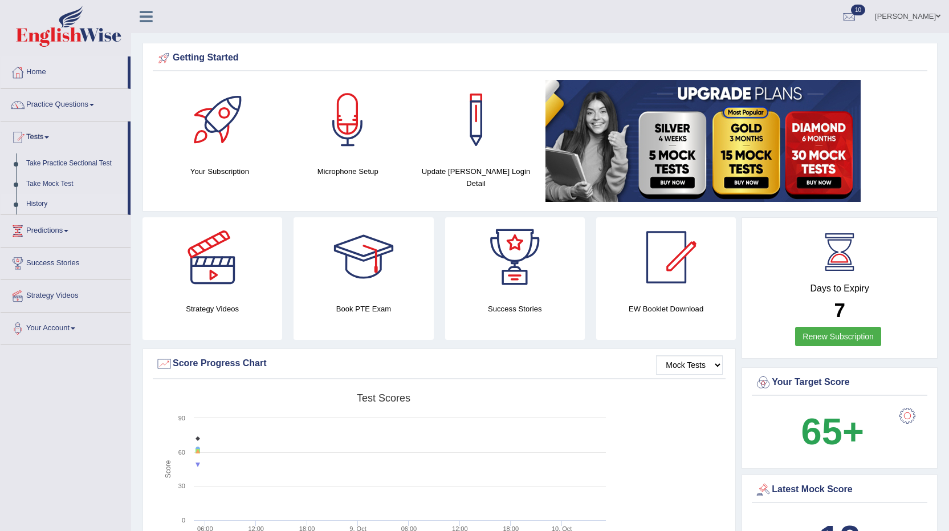
click at [34, 207] on link "History" at bounding box center [74, 204] width 107 height 21
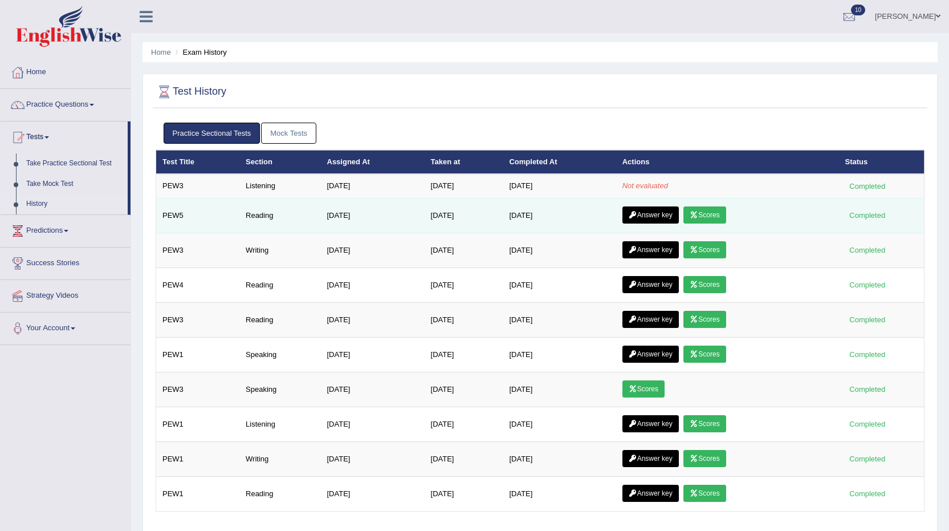
click at [653, 215] on link "Answer key" at bounding box center [651, 214] width 56 height 17
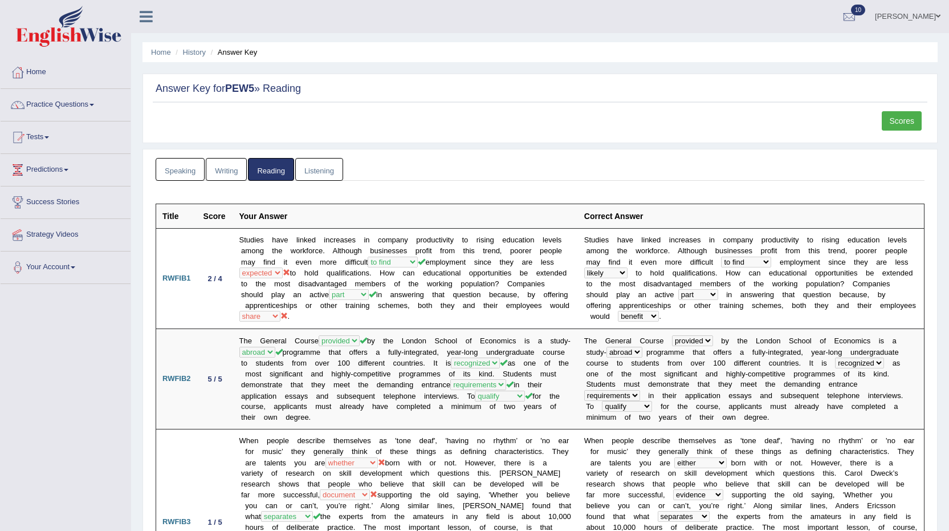
drag, startPoint x: 361, startPoint y: 149, endPoint x: 381, endPoint y: 128, distance: 29.0
drag, startPoint x: 381, startPoint y: 128, endPoint x: 895, endPoint y: 117, distance: 513.8
click at [895, 117] on link "Scores" at bounding box center [902, 120] width 40 height 19
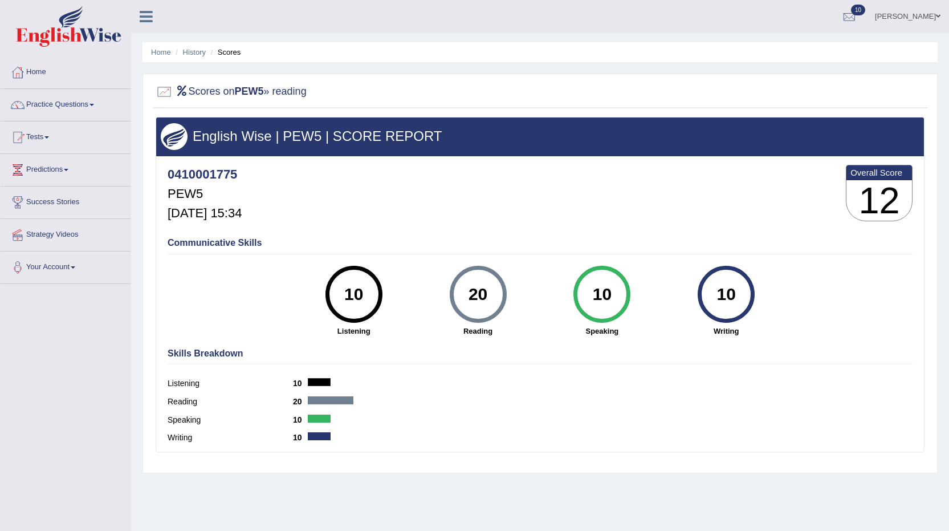
click at [47, 139] on link "Tests" at bounding box center [66, 135] width 130 height 29
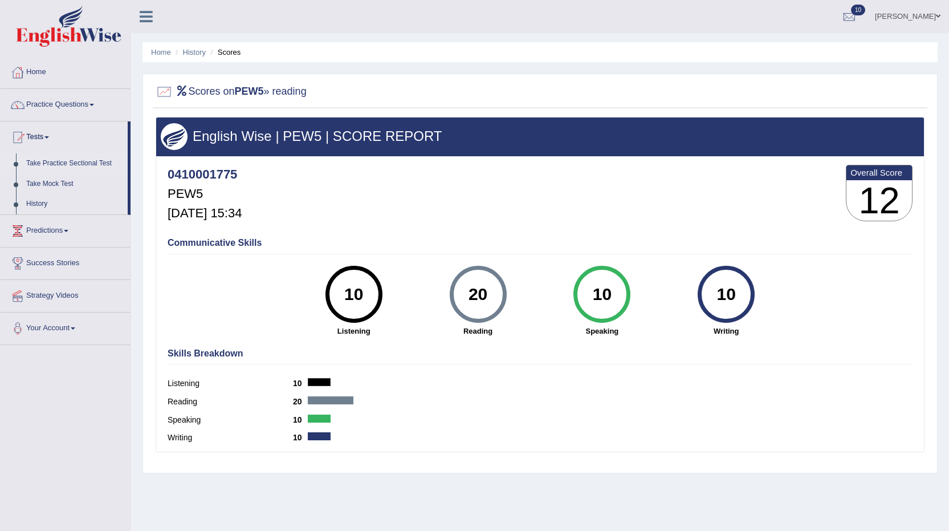
click at [67, 159] on link "Take Practice Sectional Test" at bounding box center [74, 163] width 107 height 21
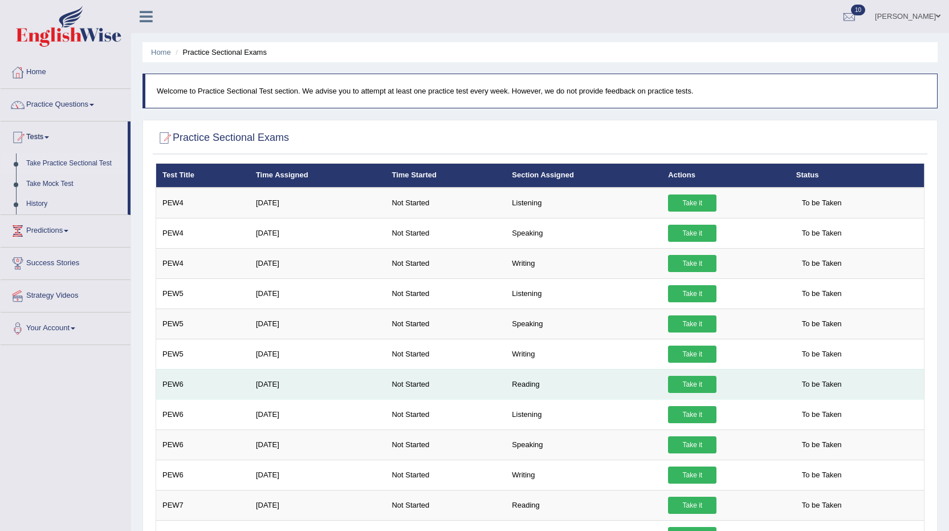
click at [704, 388] on link "Take it" at bounding box center [692, 384] width 48 height 17
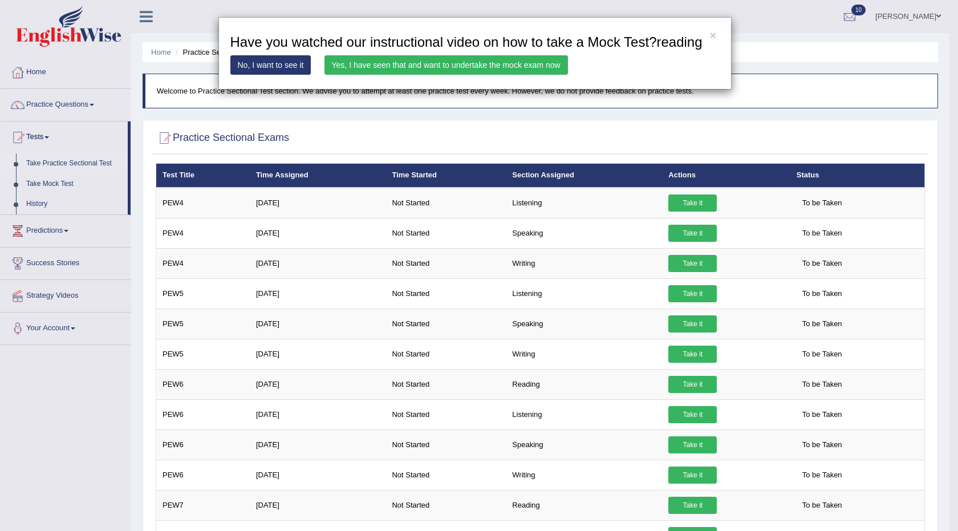
click at [450, 70] on link "Yes, I have seen that and want to undertake the mock exam now" at bounding box center [445, 64] width 243 height 19
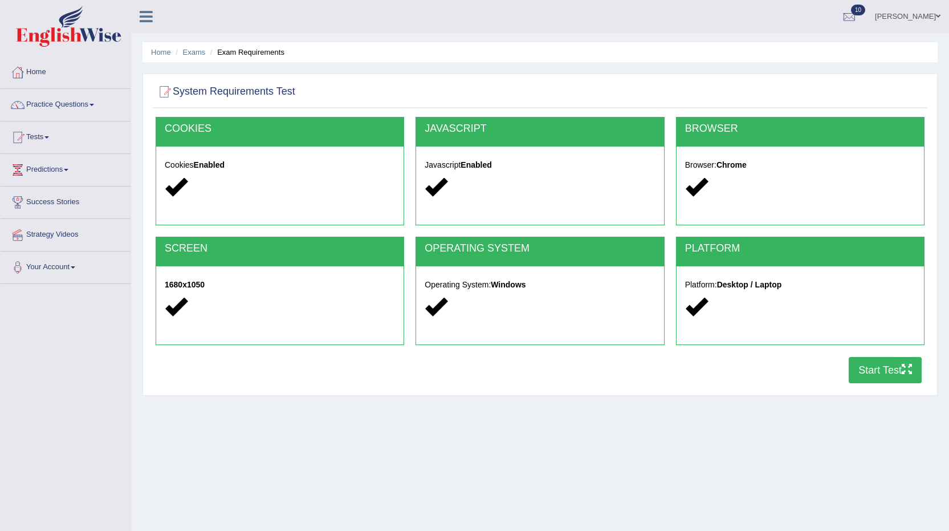
click at [872, 376] on button "Start Test" at bounding box center [885, 370] width 73 height 26
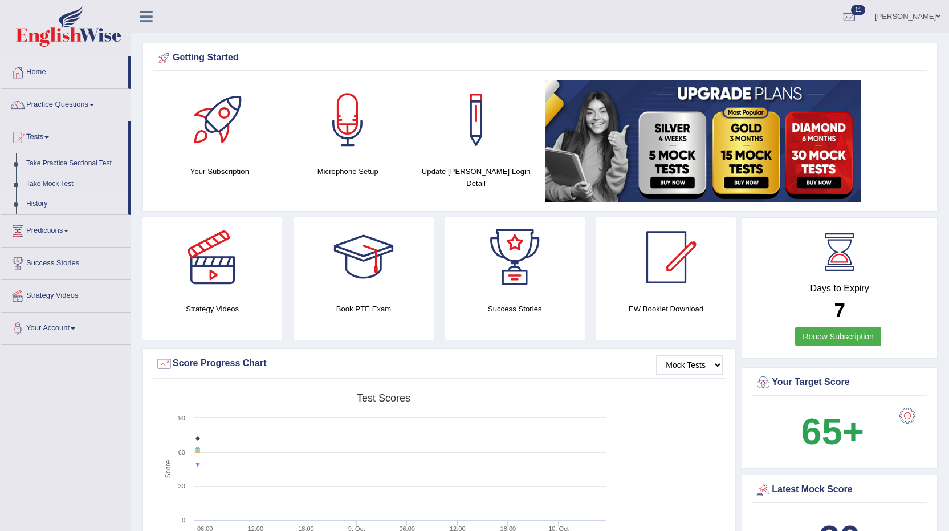
click at [47, 200] on link "History" at bounding box center [74, 204] width 107 height 21
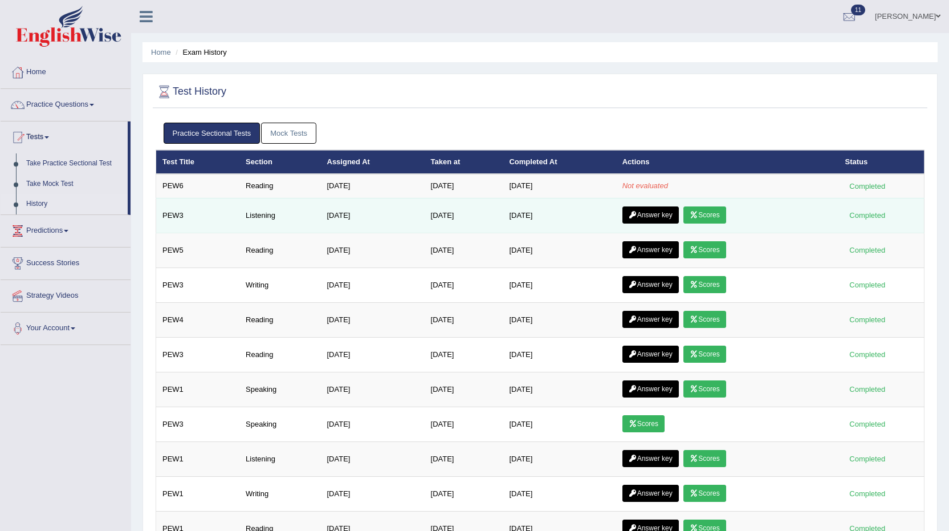
click at [712, 210] on link "Scores" at bounding box center [705, 214] width 42 height 17
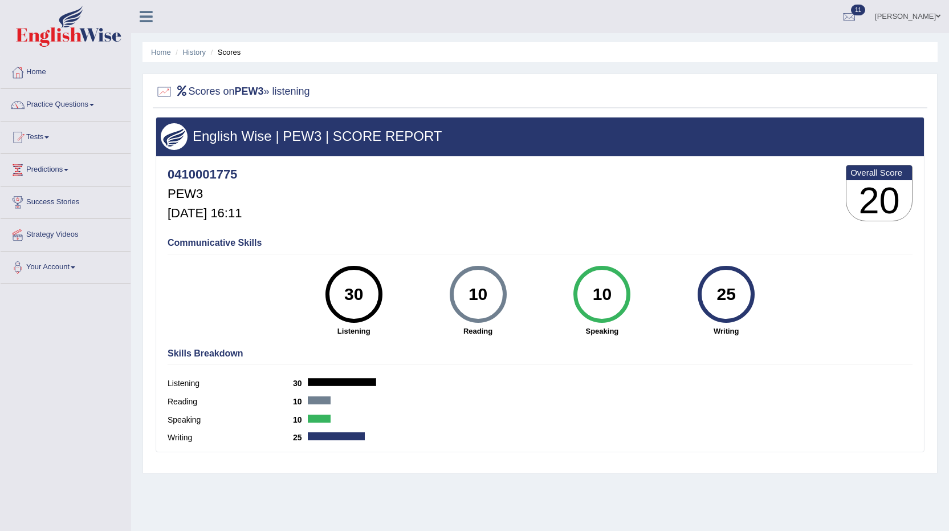
click at [49, 137] on span at bounding box center [46, 137] width 5 height 2
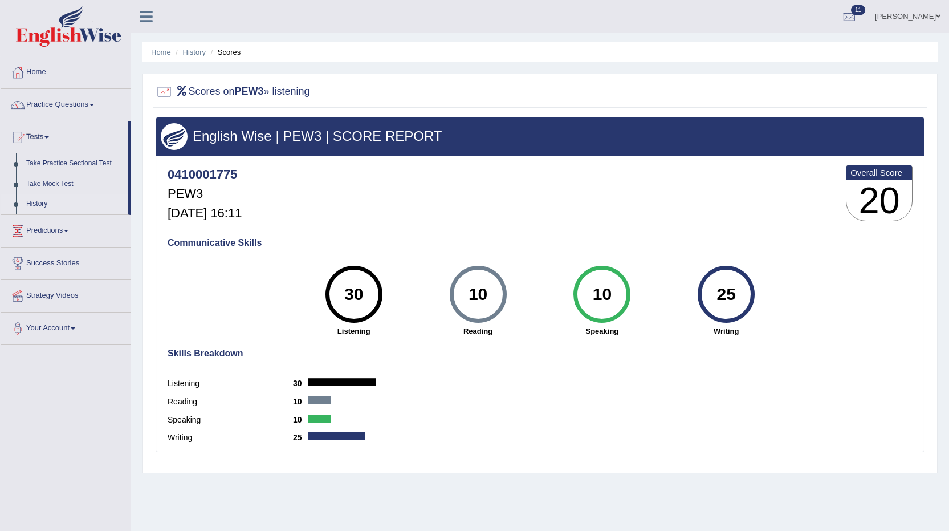
click at [38, 204] on link "History" at bounding box center [74, 204] width 107 height 21
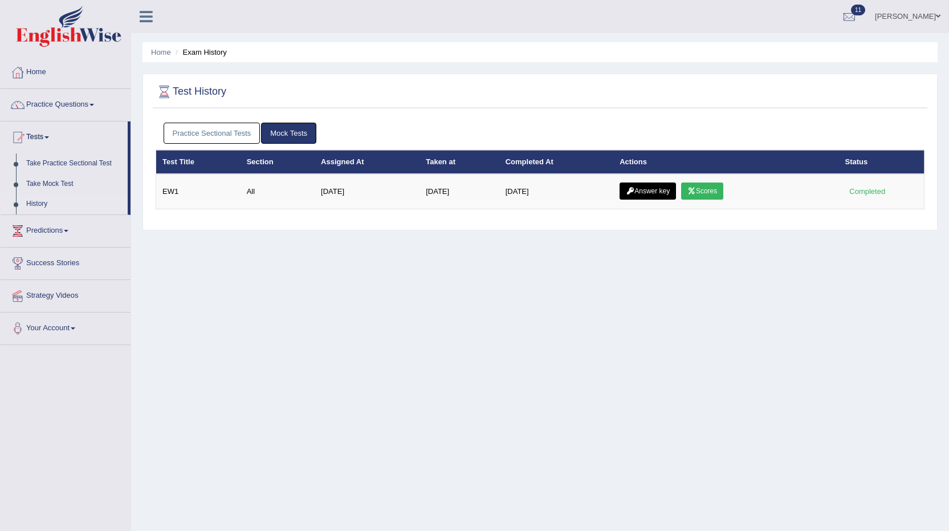
click at [202, 135] on link "Practice Sectional Tests" at bounding box center [212, 133] width 97 height 21
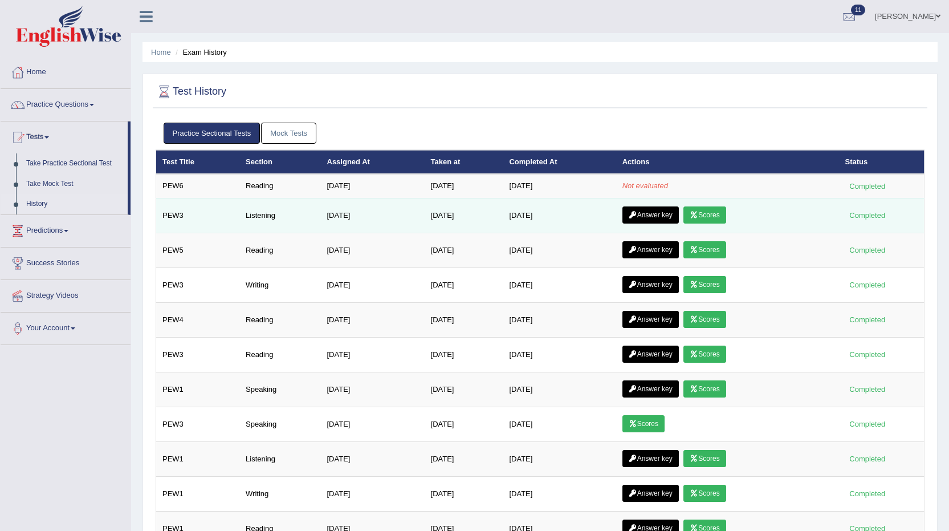
click at [644, 213] on link "Answer key" at bounding box center [651, 214] width 56 height 17
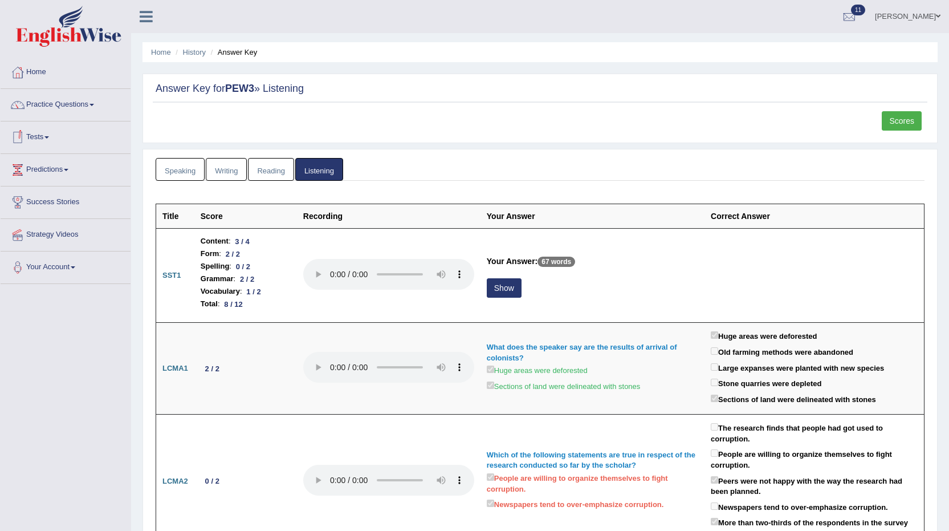
click at [48, 137] on link "Tests" at bounding box center [66, 135] width 130 height 29
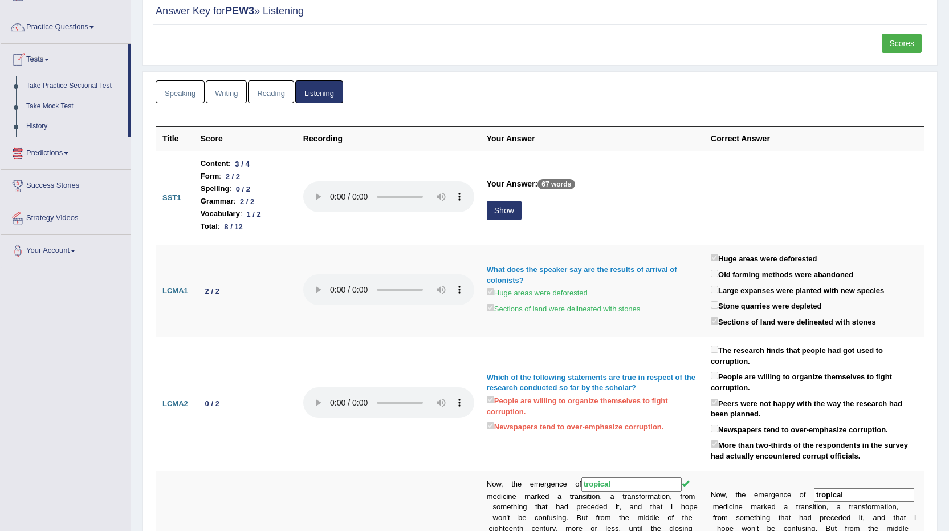
scroll to position [57, 0]
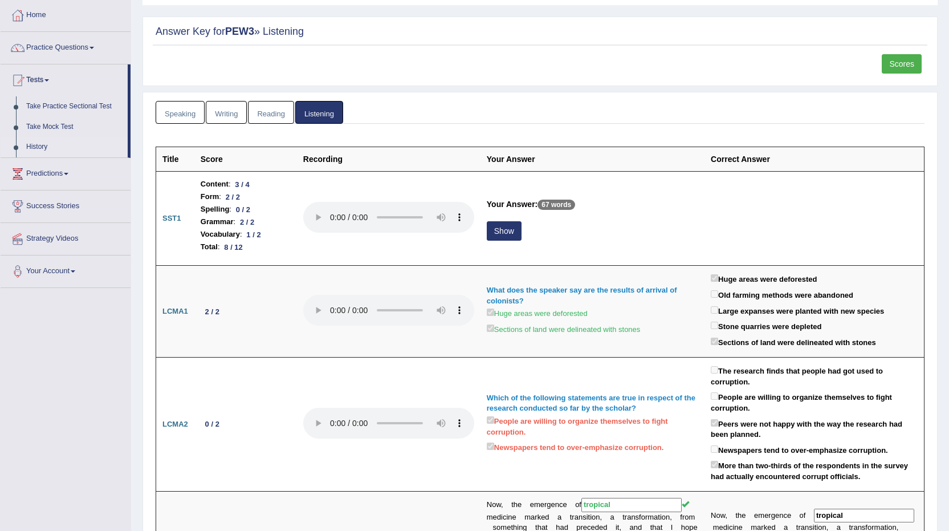
click at [41, 148] on link "History" at bounding box center [74, 147] width 107 height 21
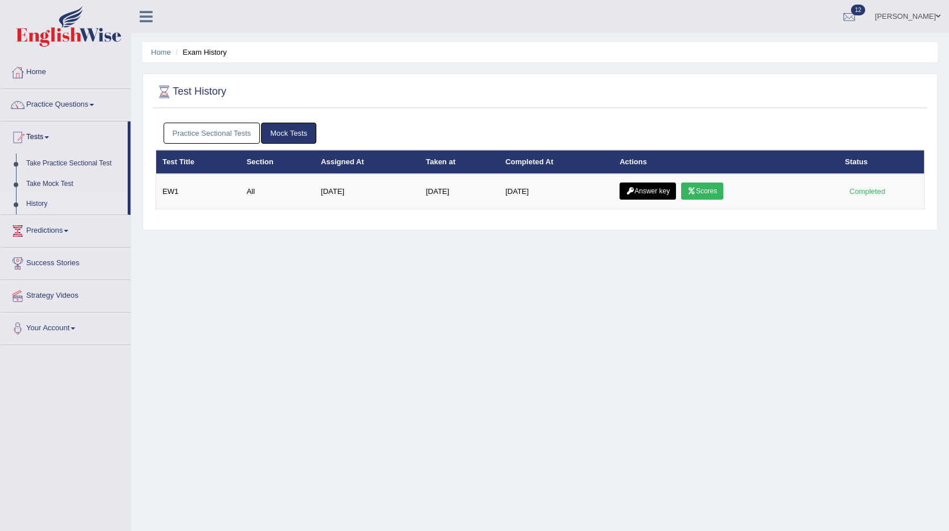
click at [937, 11] on link "[PERSON_NAME]" at bounding box center [908, 15] width 83 height 30
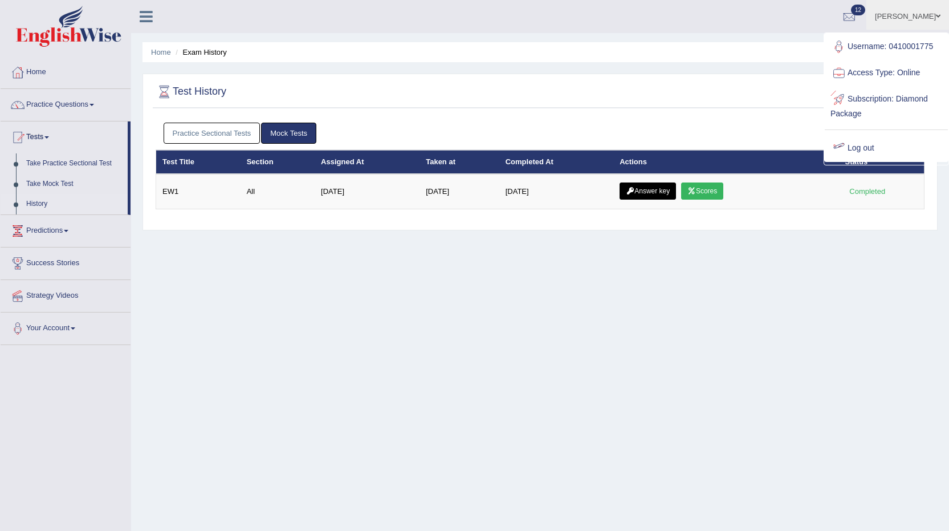
click at [858, 144] on link "Log out" at bounding box center [886, 148] width 123 height 26
